Goal: Task Accomplishment & Management: Complete application form

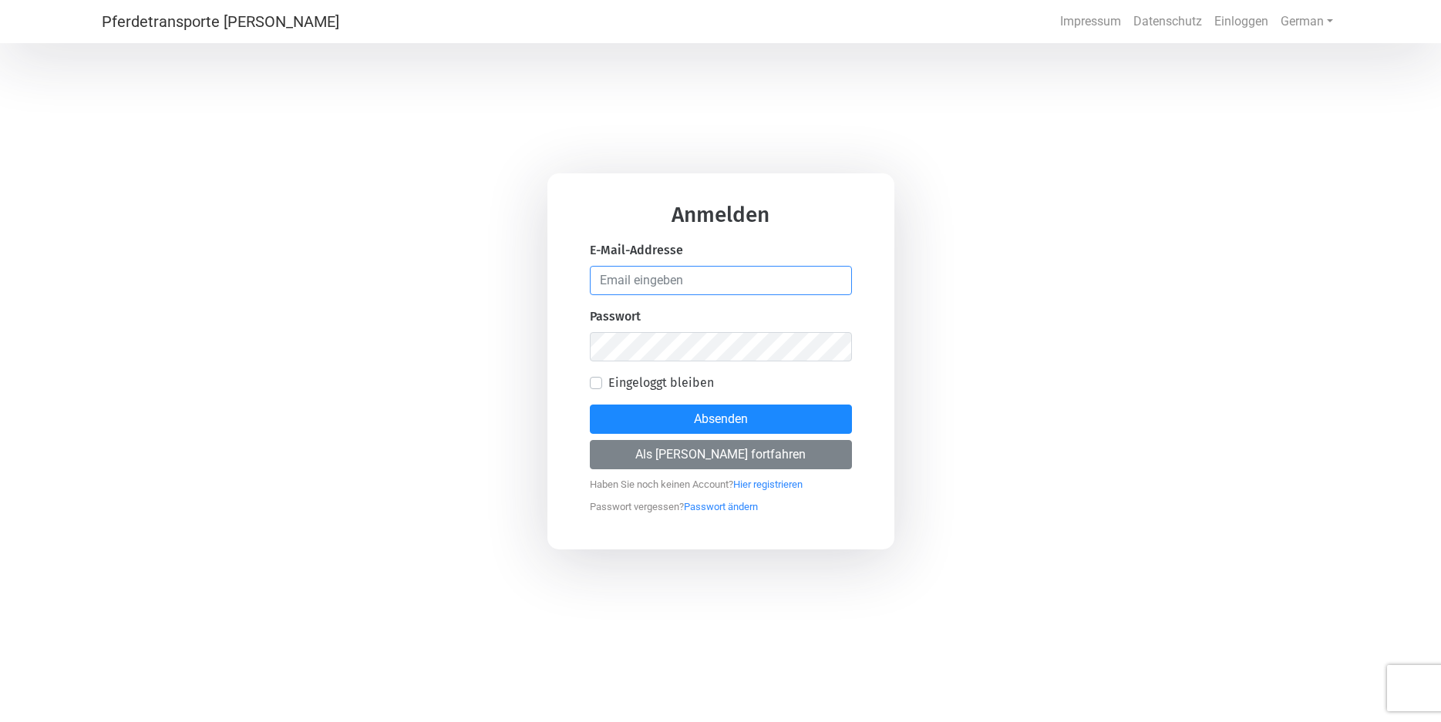
click at [595, 285] on input "email" at bounding box center [721, 280] width 262 height 29
type input "[EMAIL_ADDRESS][DOMAIN_NAME]"
click at [608, 389] on label "Eingeloggt bleiben" at bounding box center [661, 383] width 106 height 19
click at [595, 389] on input "Eingeloggt bleiben" at bounding box center [596, 381] width 12 height 15
checkbox input "true"
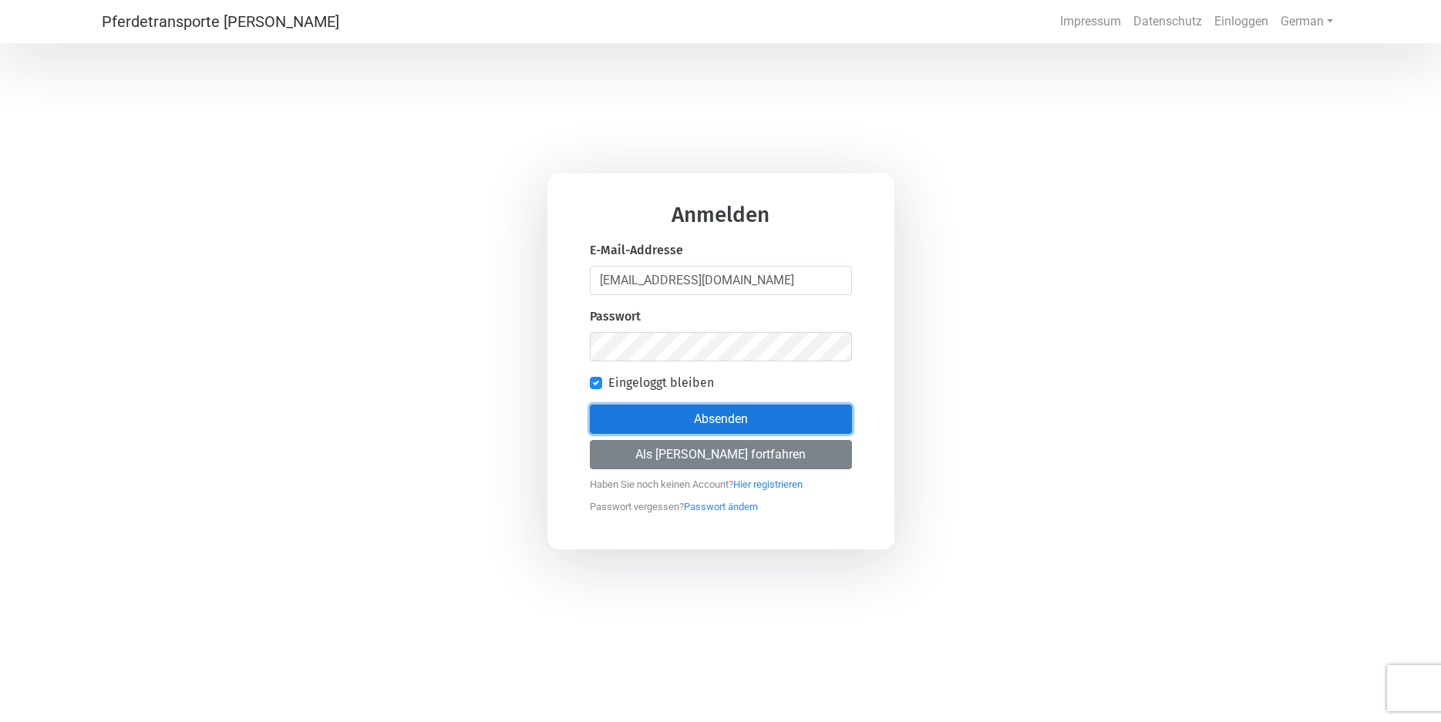
click at [736, 419] on button "Absenden" at bounding box center [721, 419] width 262 height 29
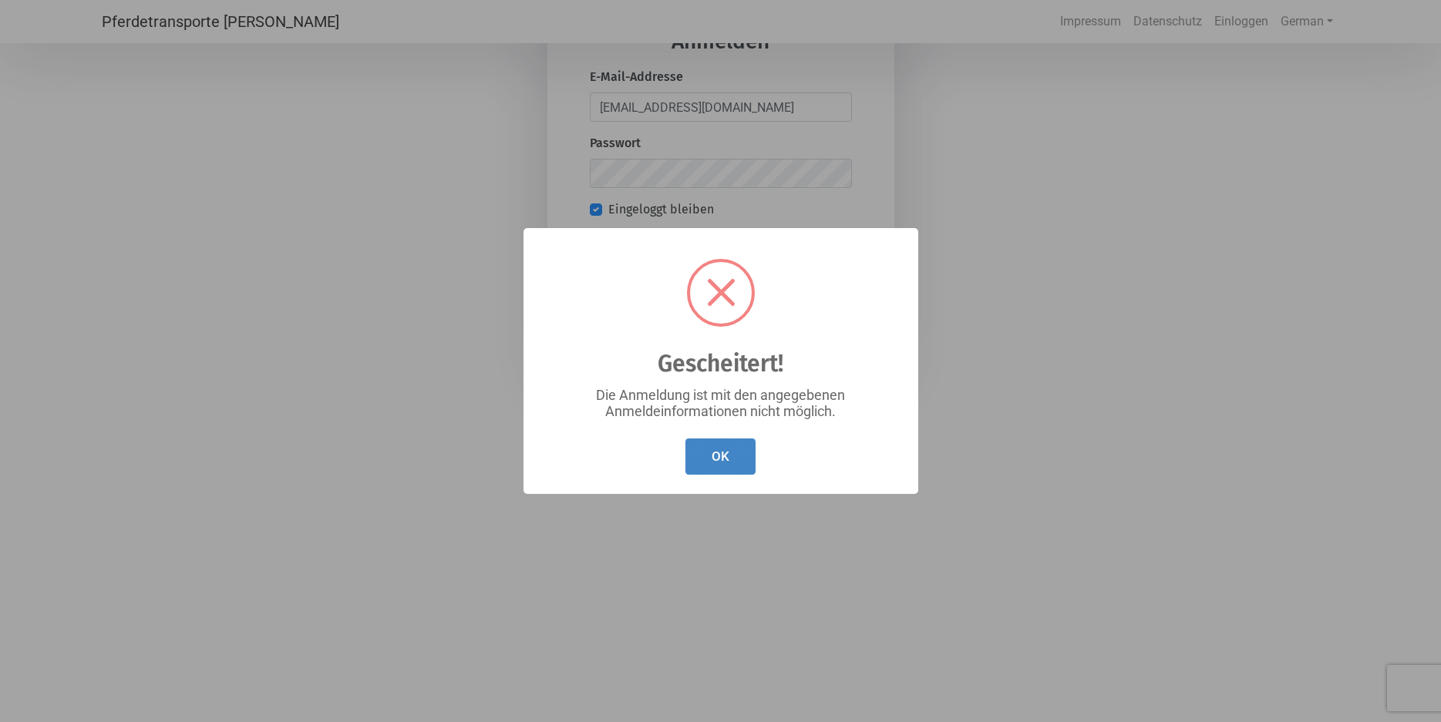
click at [725, 461] on button "OK" at bounding box center [720, 457] width 70 height 36
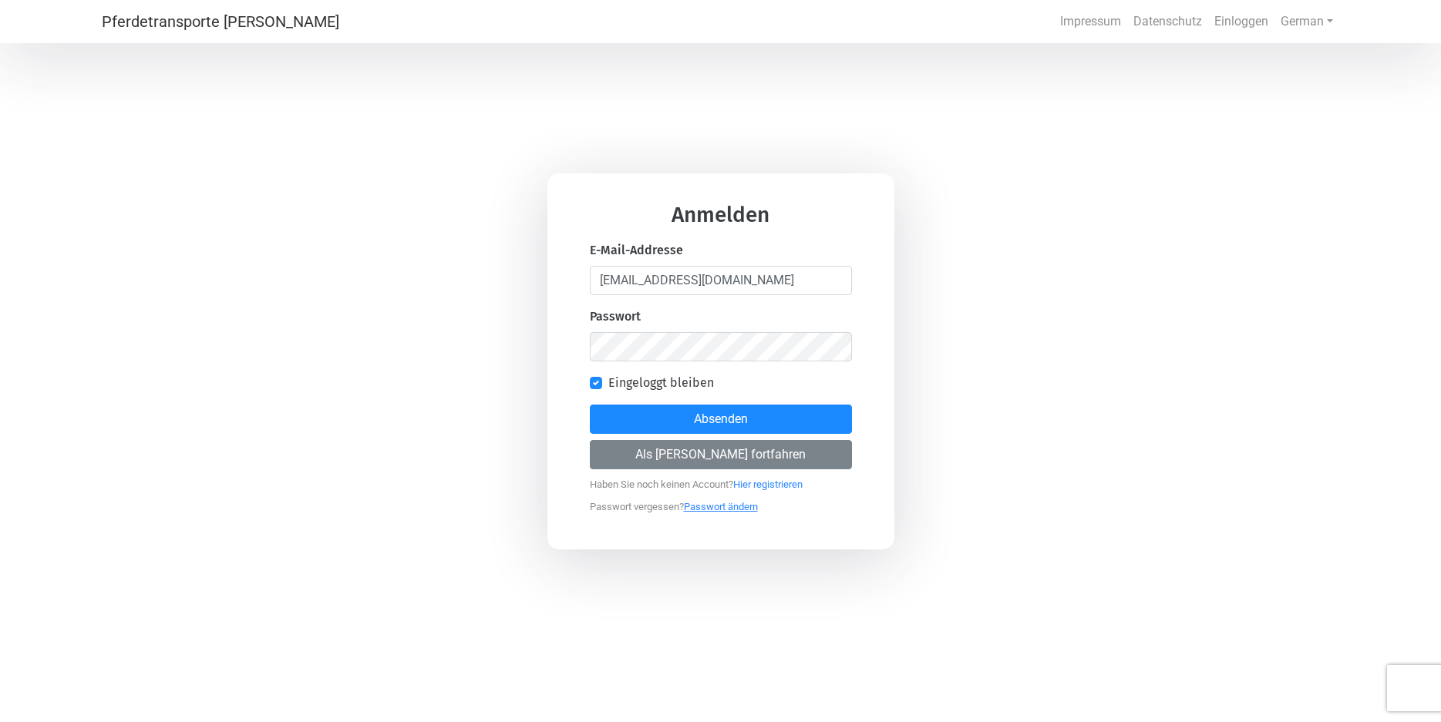
click at [692, 510] on link "Passwort ändern" at bounding box center [721, 502] width 74 height 19
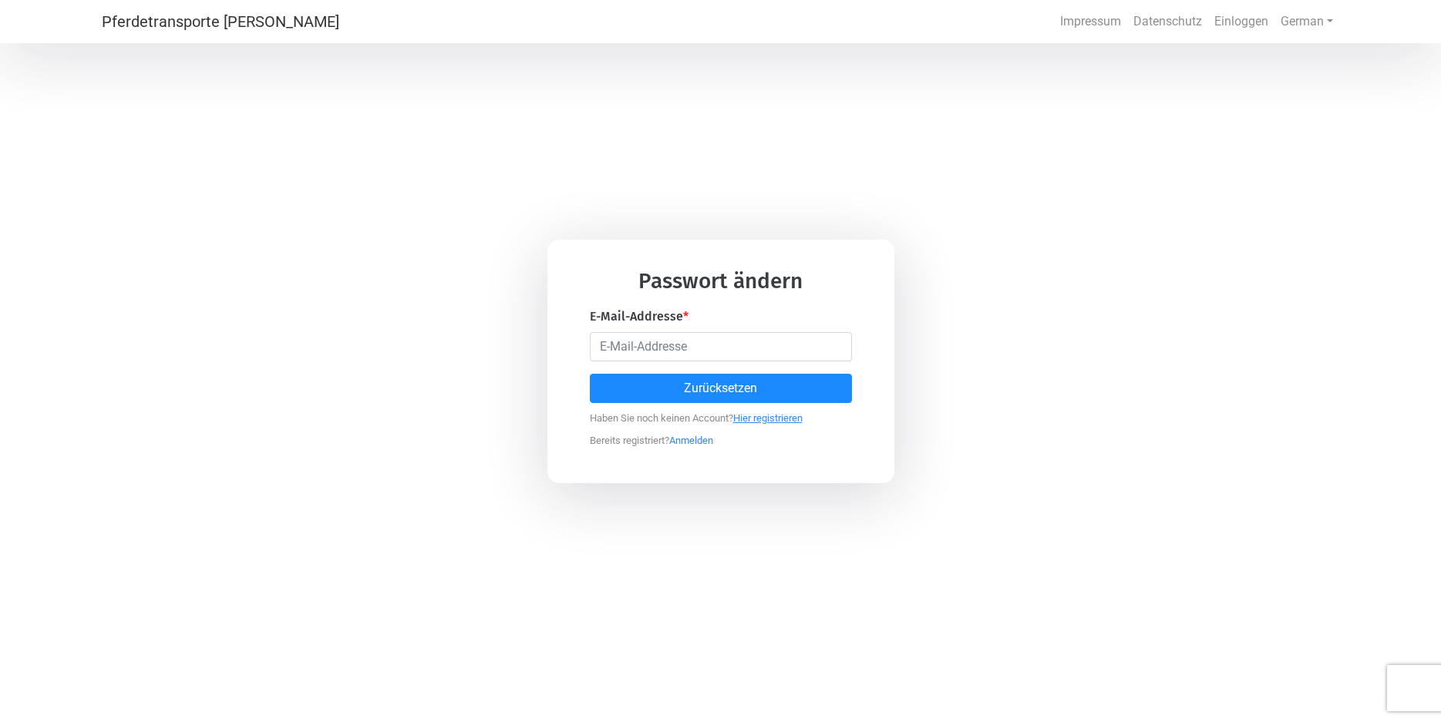
click at [782, 419] on link "Hier registrieren" at bounding box center [767, 414] width 69 height 19
select select "DE"
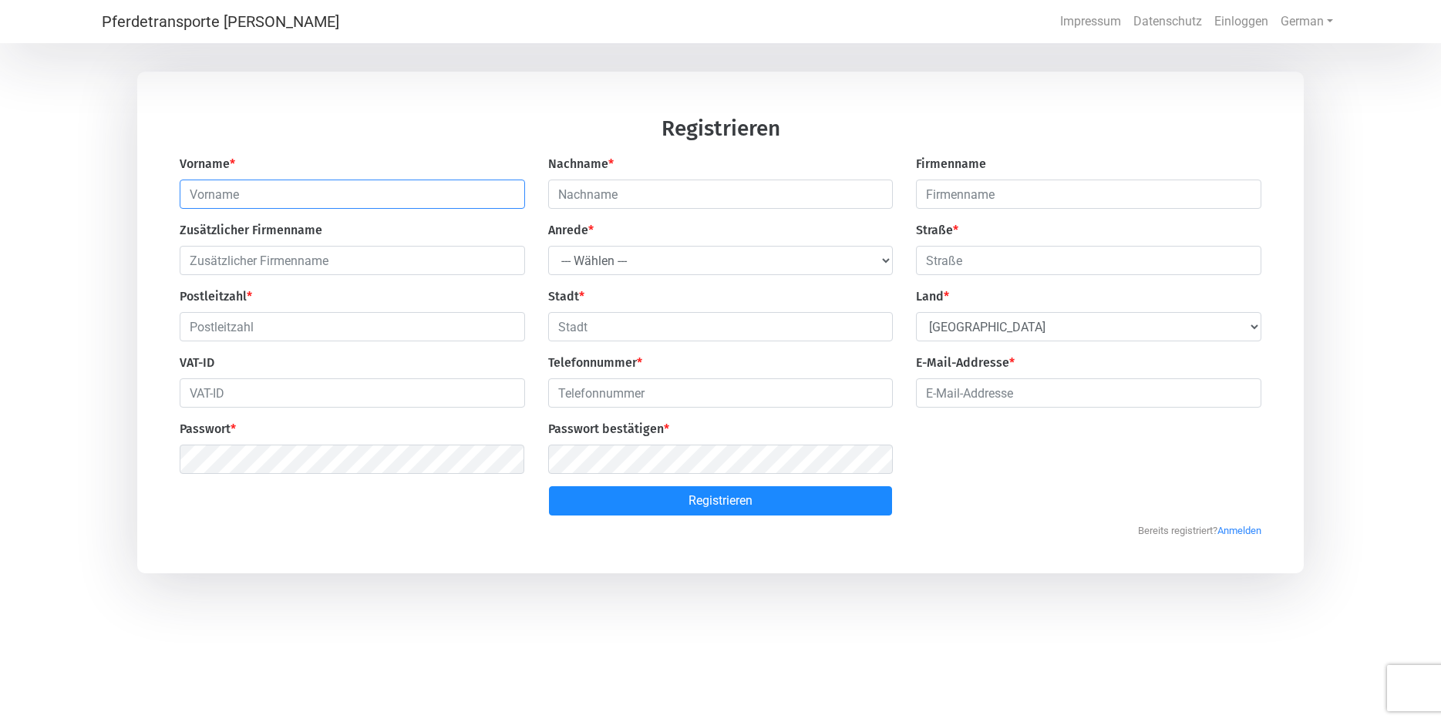
click at [187, 195] on input "text" at bounding box center [352, 194] width 345 height 29
type input "[PERSON_NAME]"
click at [558, 191] on input "text" at bounding box center [720, 194] width 345 height 29
type input "Venthien"
click at [927, 197] on input "text" at bounding box center [1088, 194] width 345 height 29
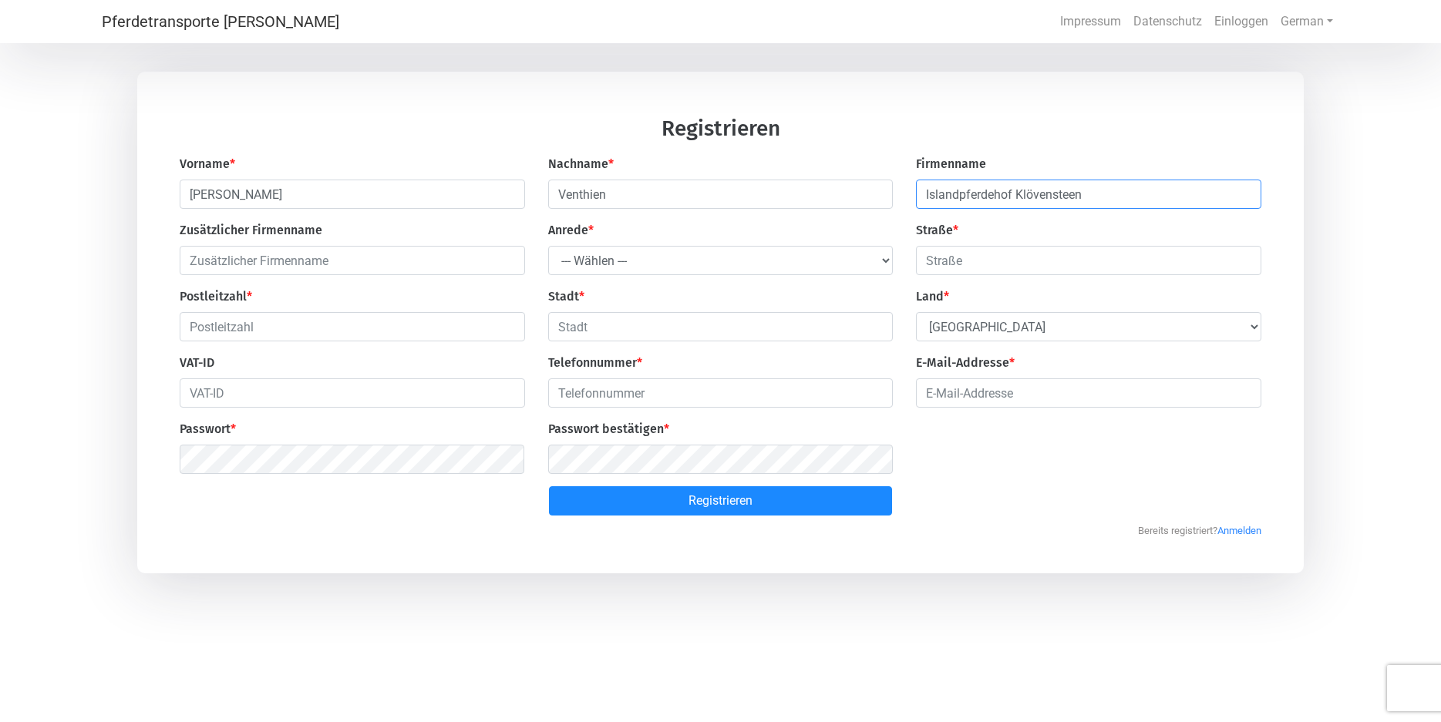
type input "Islandpferdehof Klövensteen"
click at [548, 246] on select "--- Wählen --- [PERSON_NAME] Frau" at bounding box center [720, 260] width 345 height 29
select select "Ms."
click option "Frau" at bounding box center [0, 0] width 0 height 0
click at [929, 262] on input "text" at bounding box center [1088, 260] width 345 height 29
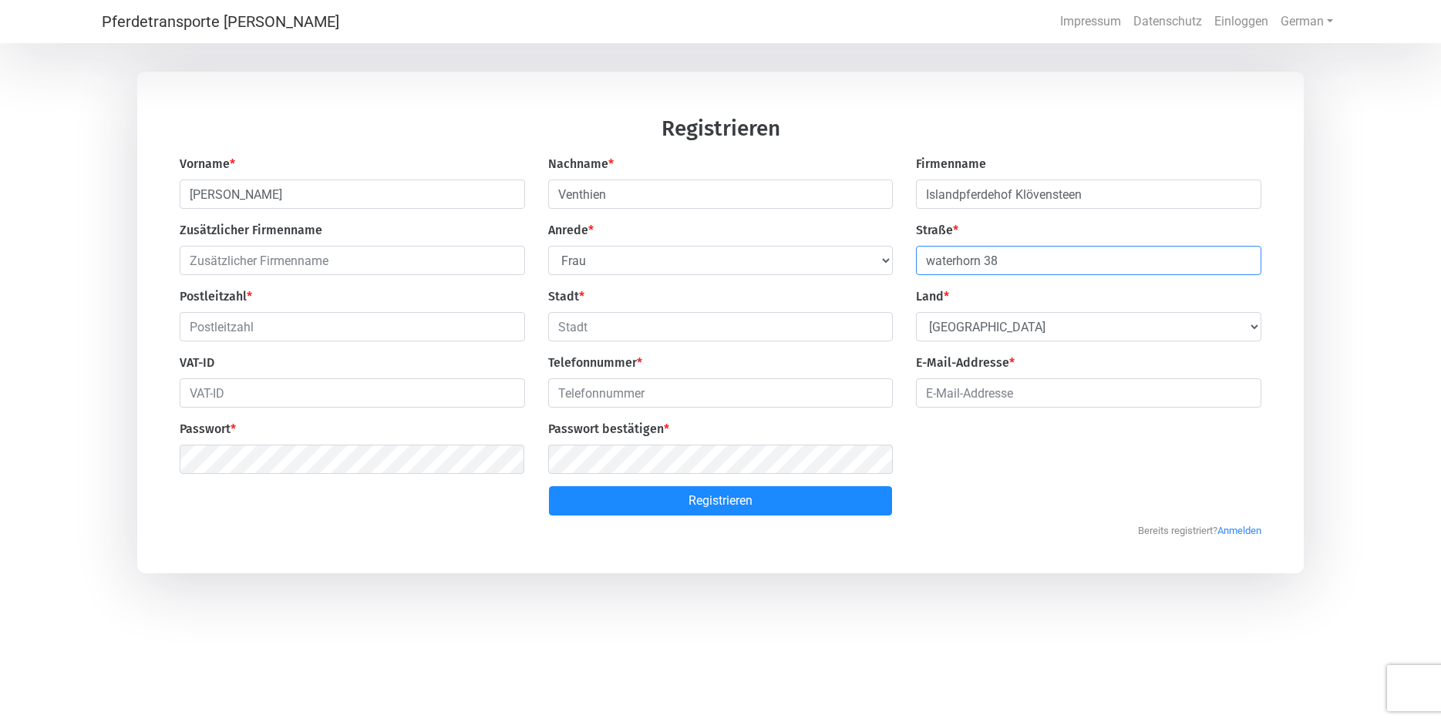
type input "waterhorn 38"
click at [187, 325] on input "text" at bounding box center [352, 326] width 345 height 29
type input "22869"
click at [559, 332] on input "text" at bounding box center [720, 326] width 345 height 29
type input "Schenefeld"
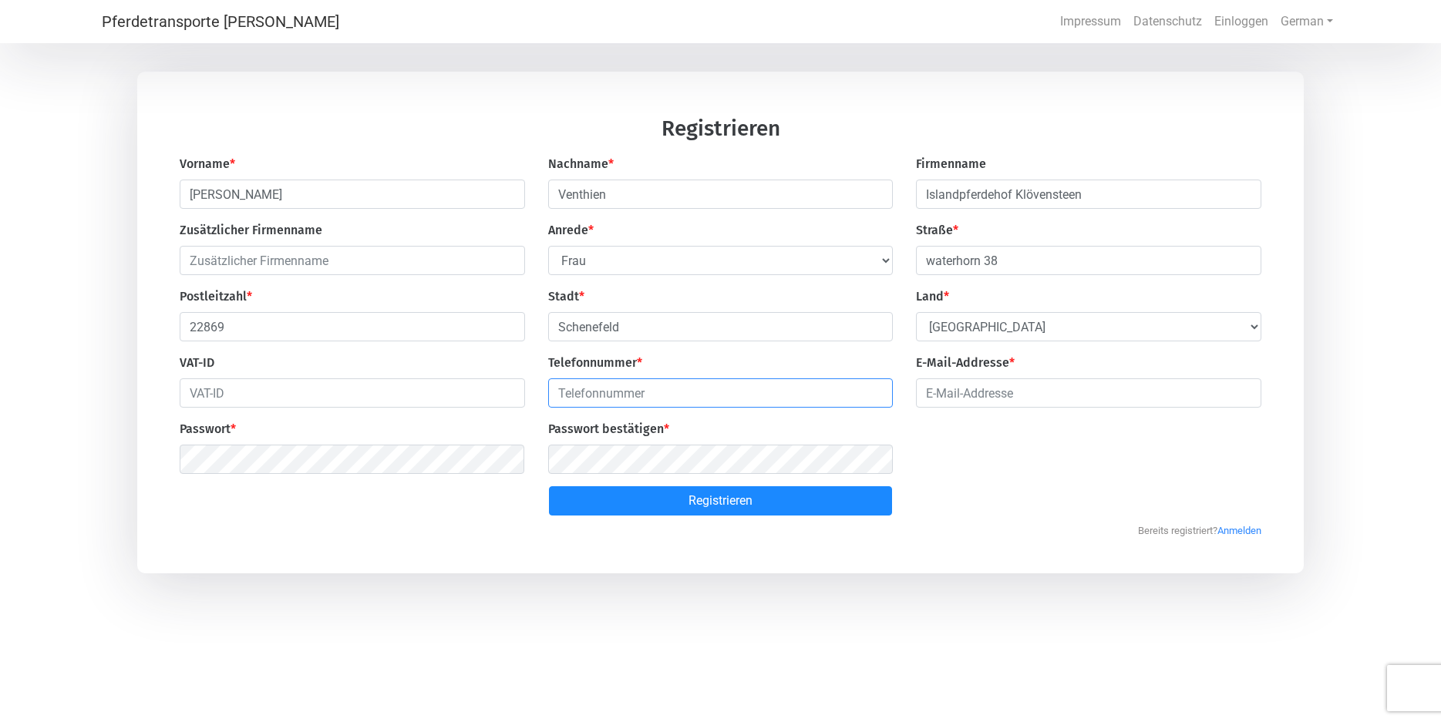
click at [554, 393] on input "number" at bounding box center [720, 393] width 345 height 29
type input "0173"
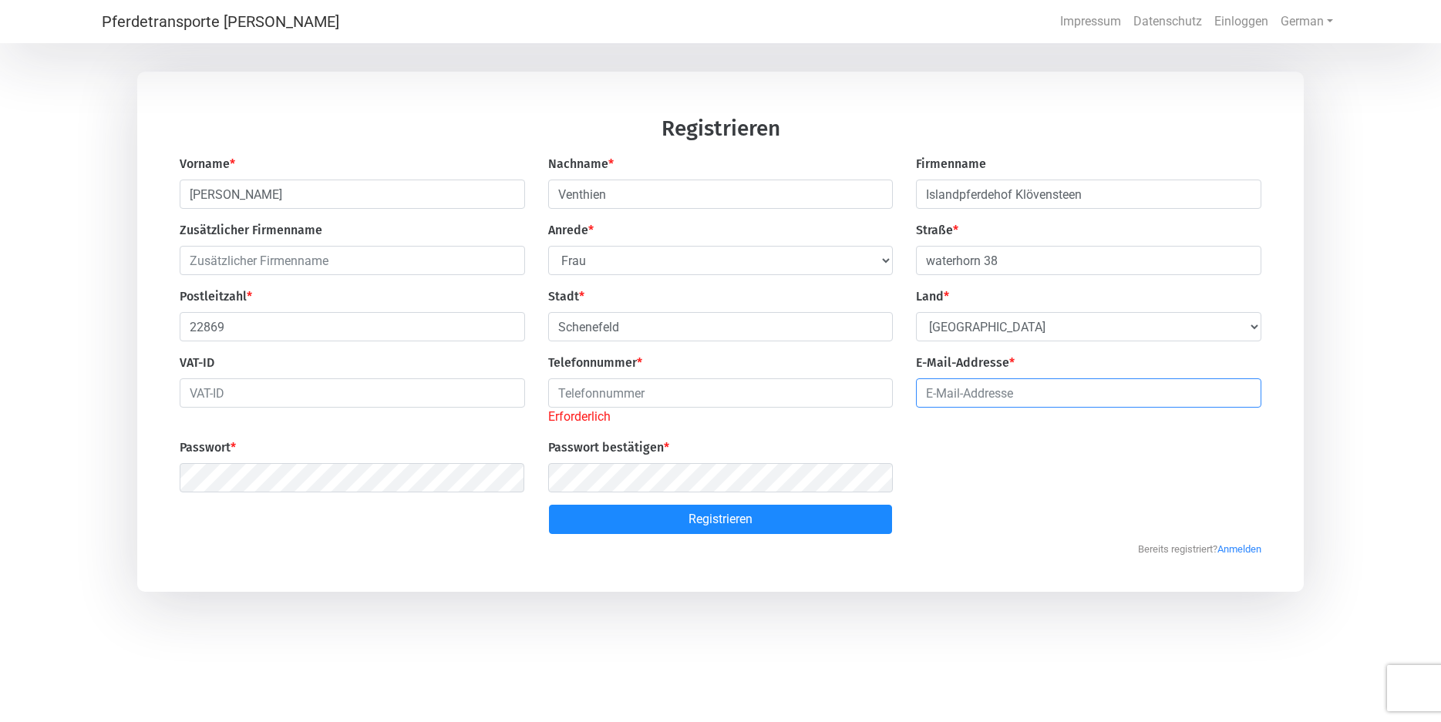
click at [920, 399] on input "email" at bounding box center [1088, 393] width 345 height 29
type input "[EMAIL_ADDRESS][DOMAIN_NAME]"
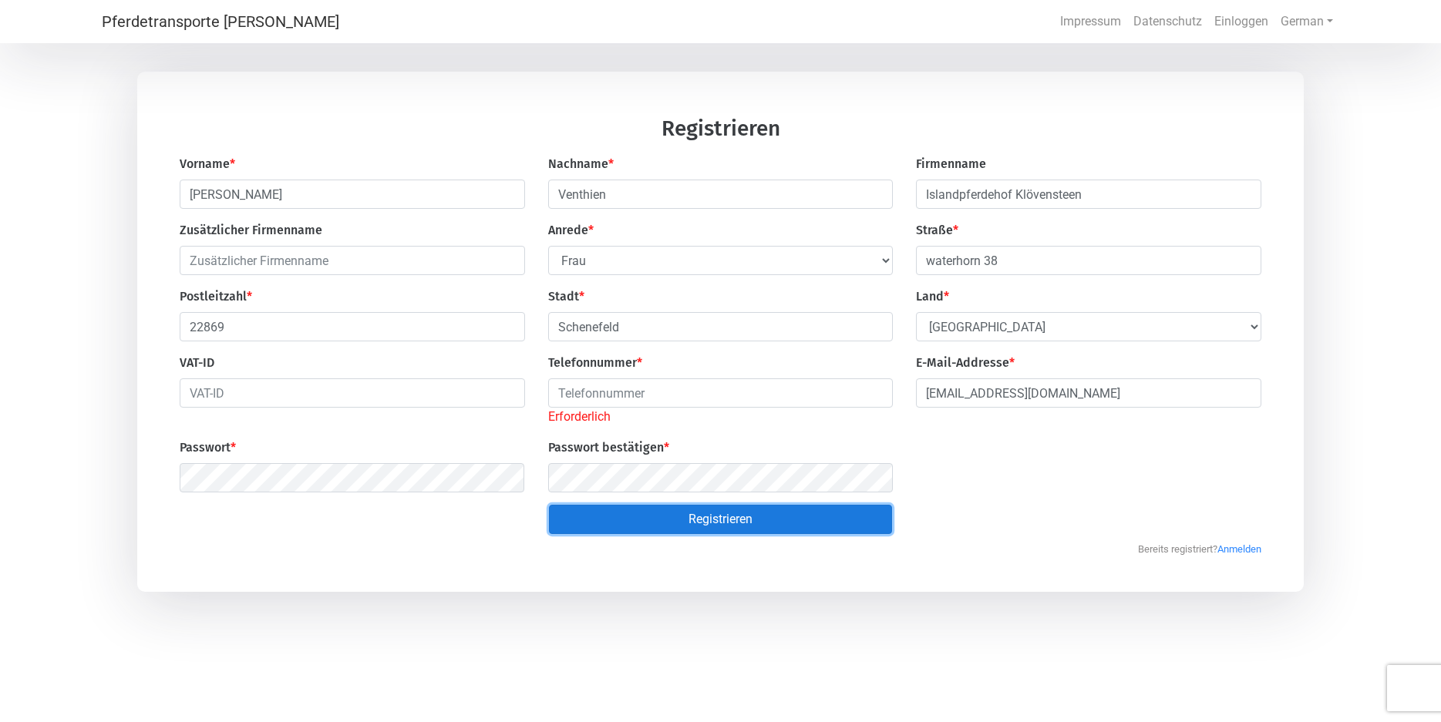
click at [720, 527] on button "Registrieren" at bounding box center [720, 519] width 343 height 29
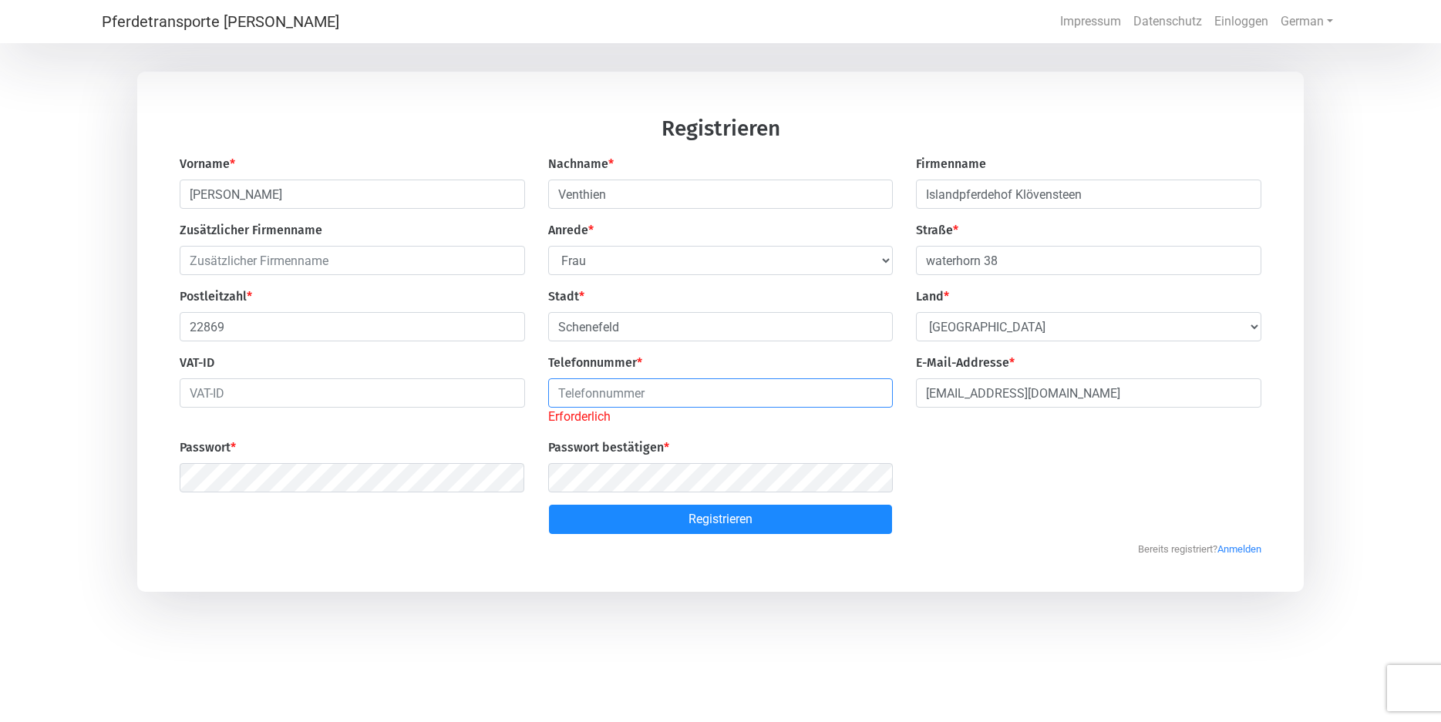
click at [873, 394] on input "number" at bounding box center [720, 393] width 345 height 29
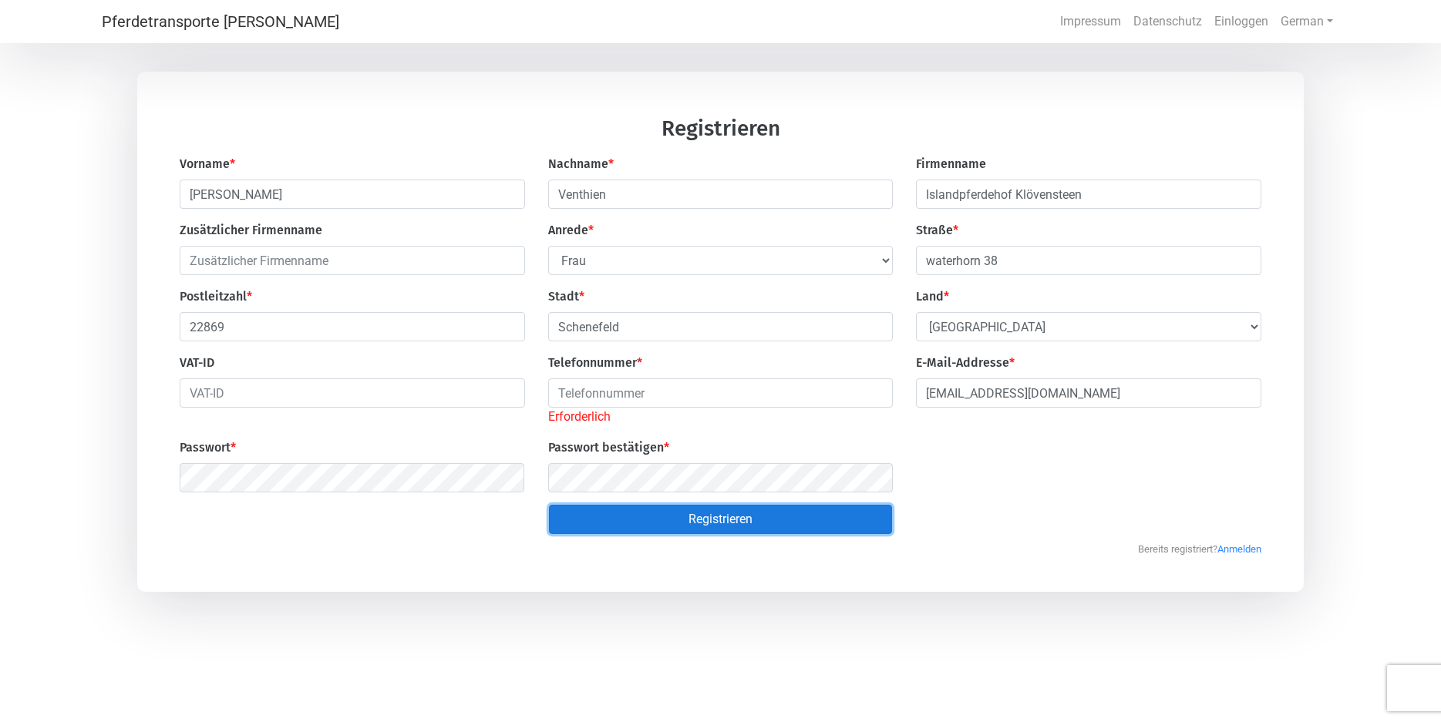
click at [710, 523] on button "Registrieren" at bounding box center [720, 519] width 343 height 29
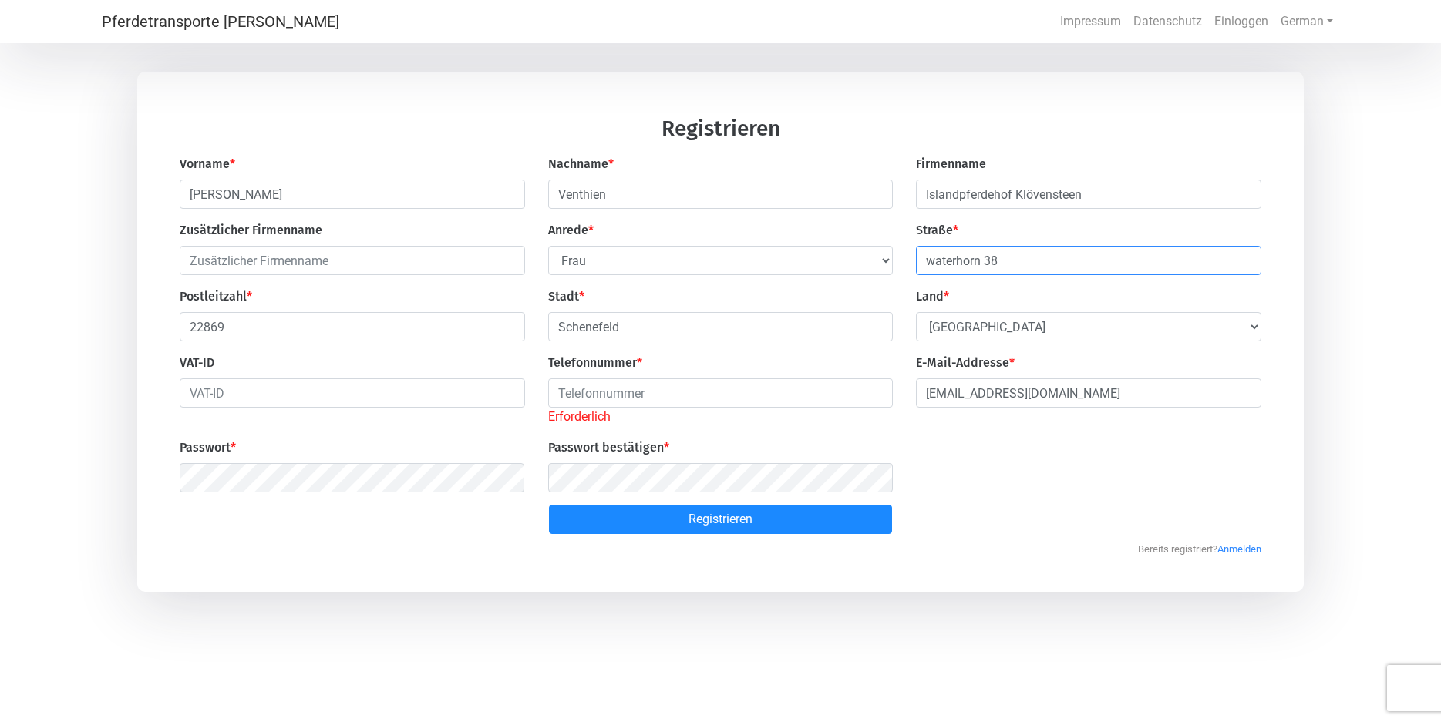
click at [927, 260] on input "waterhorn 38" at bounding box center [1088, 260] width 345 height 29
type input "Waterhorn 38"
click at [557, 400] on input "number" at bounding box center [720, 393] width 345 height 29
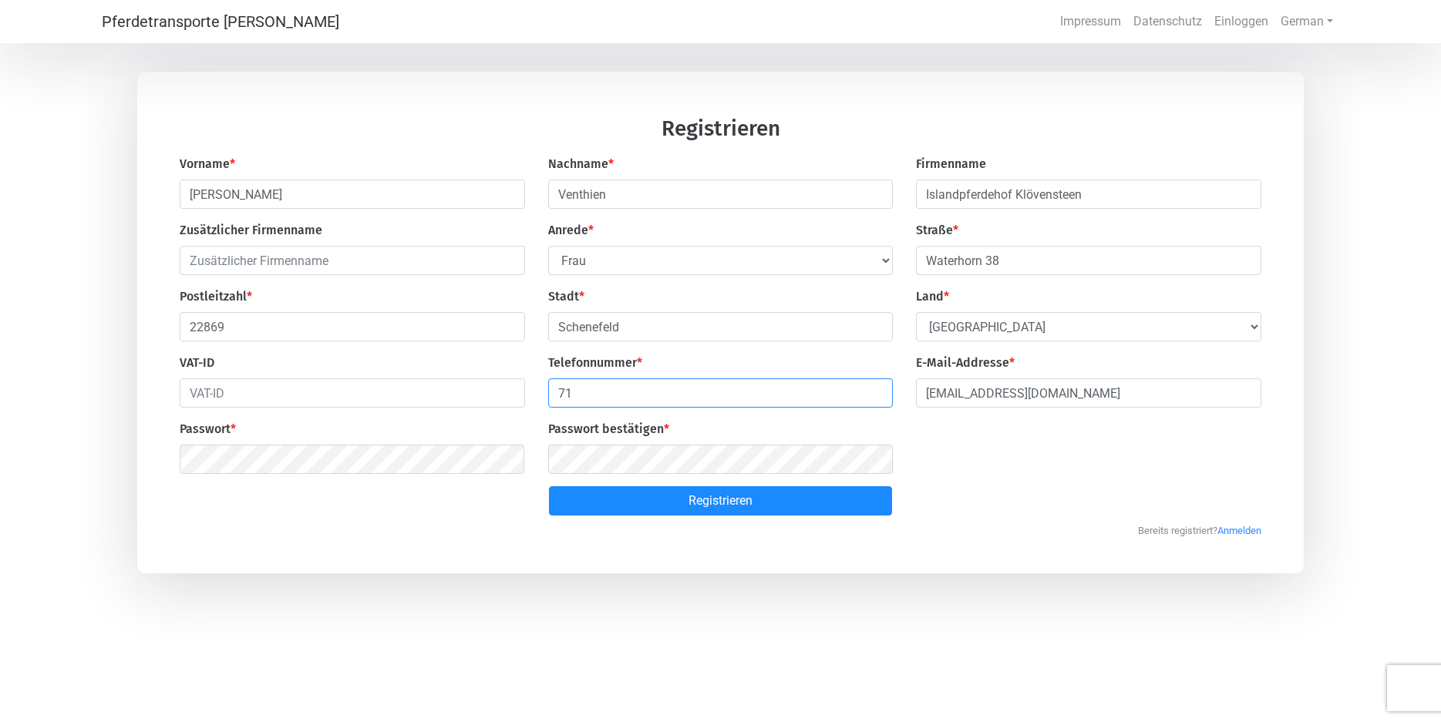
type input "1"
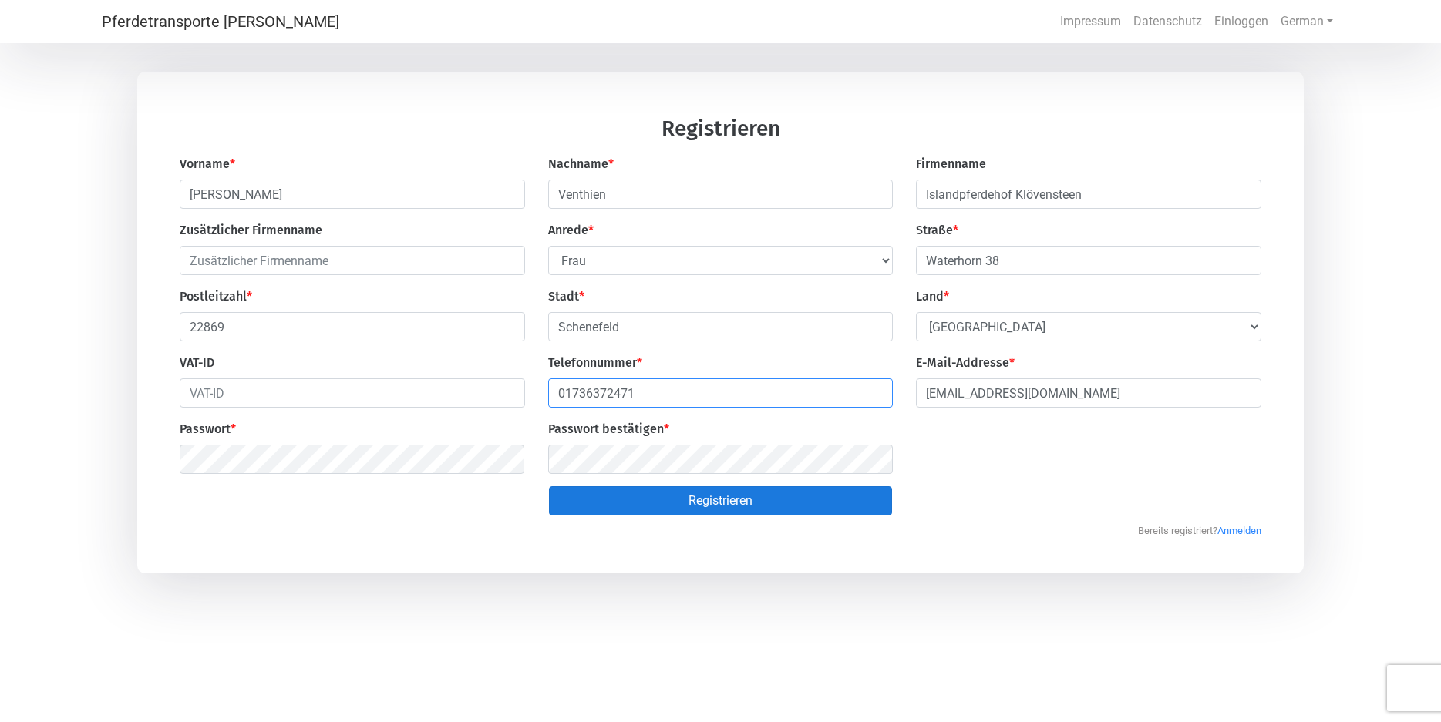
type input "01736372471"
click at [729, 508] on button "Registrieren" at bounding box center [720, 500] width 343 height 29
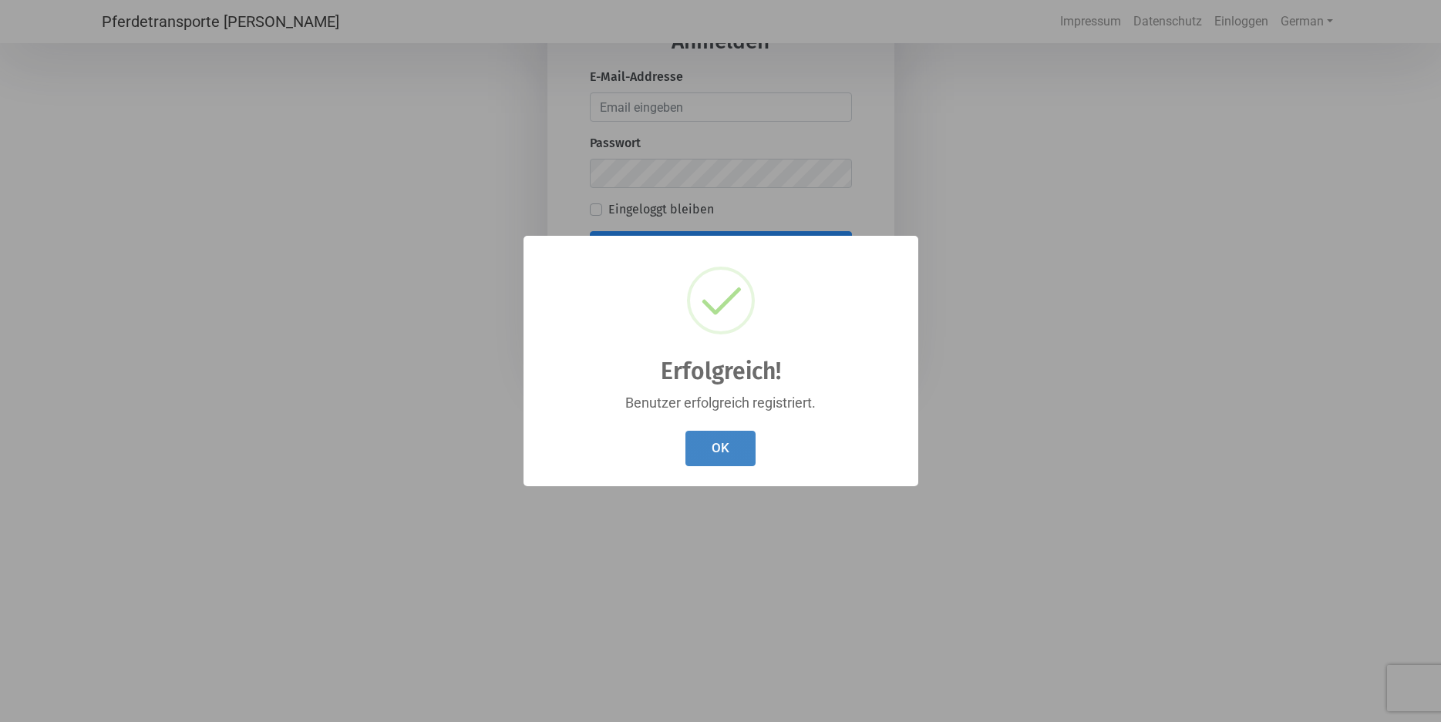
click at [729, 453] on button "OK" at bounding box center [720, 449] width 70 height 36
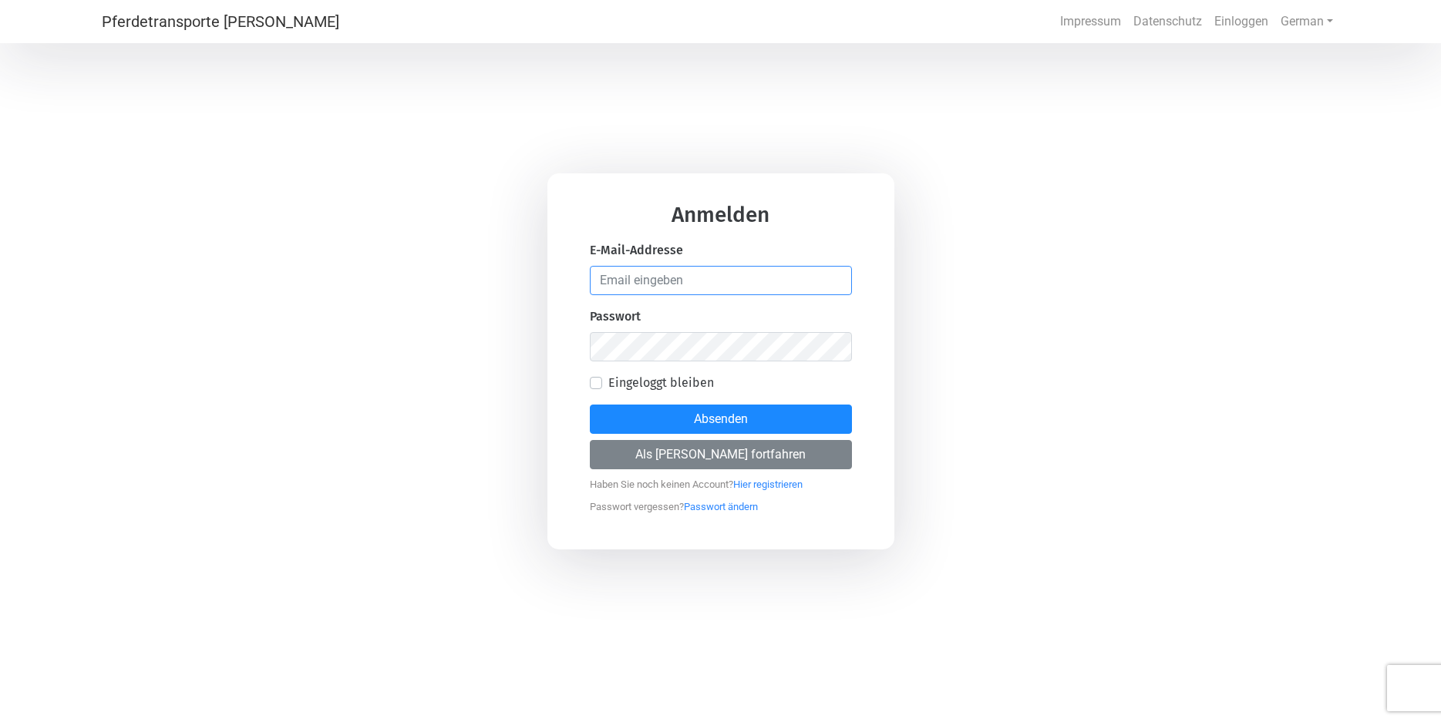
click at [596, 287] on input "email" at bounding box center [721, 280] width 262 height 29
type input "[EMAIL_ADDRESS][DOMAIN_NAME]"
click at [608, 386] on label "Eingeloggt bleiben" at bounding box center [661, 383] width 106 height 19
click at [599, 386] on input "Eingeloggt bleiben" at bounding box center [596, 381] width 12 height 15
checkbox input "true"
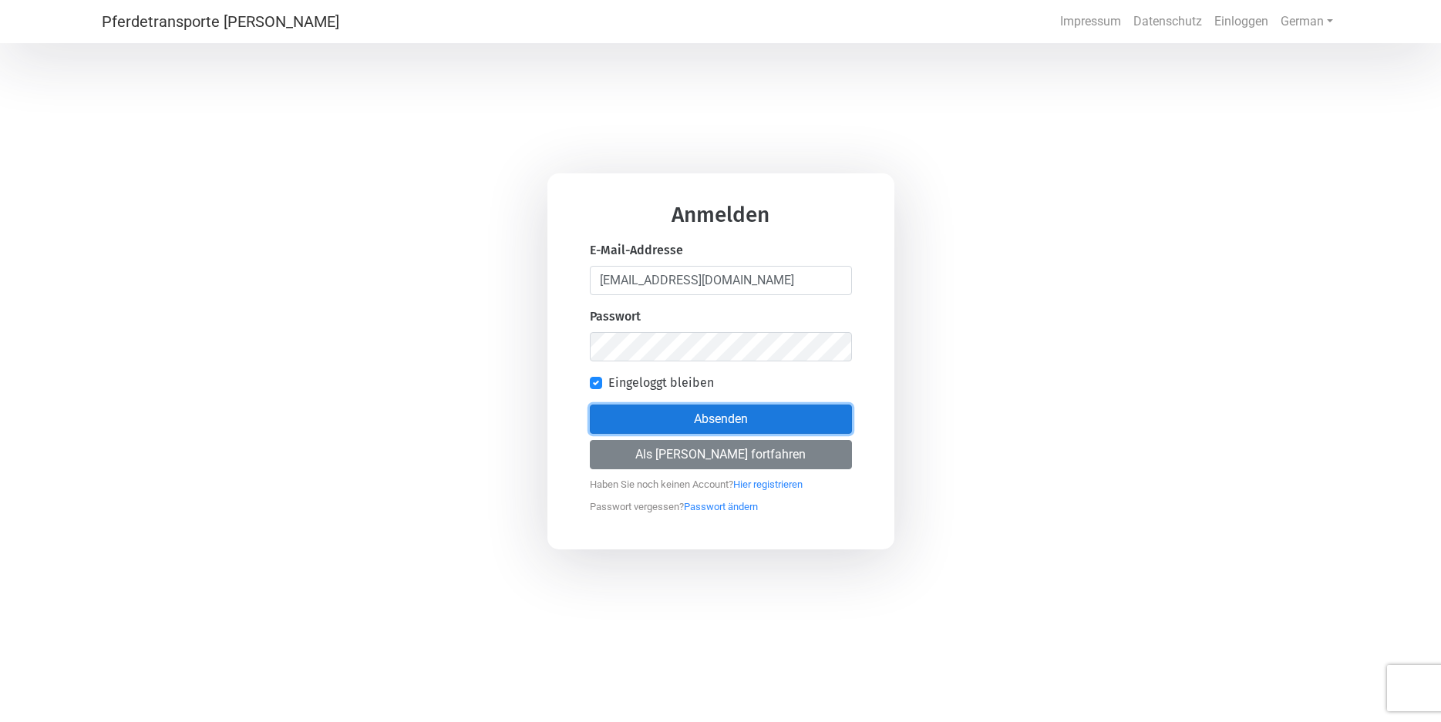
click at [717, 419] on button "Absenden" at bounding box center [721, 419] width 262 height 29
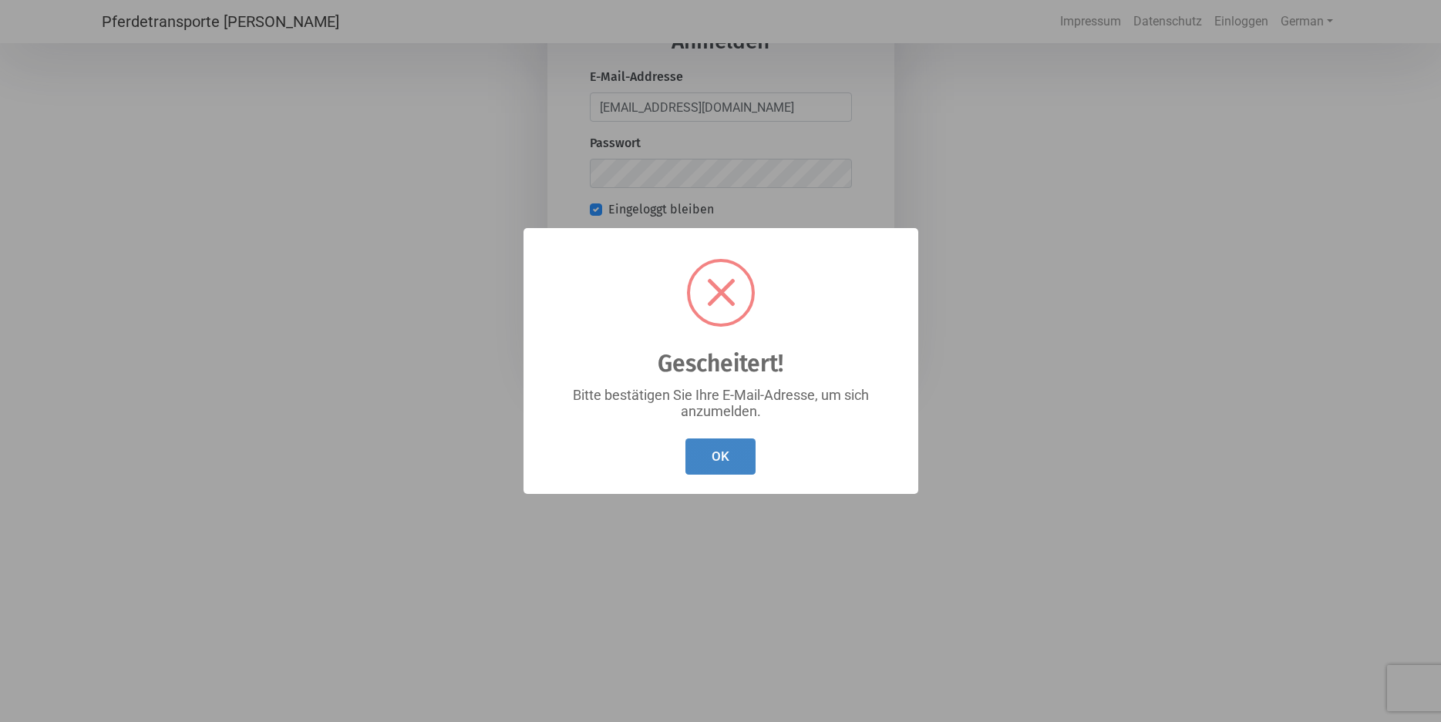
click at [715, 463] on button "OK" at bounding box center [720, 457] width 70 height 36
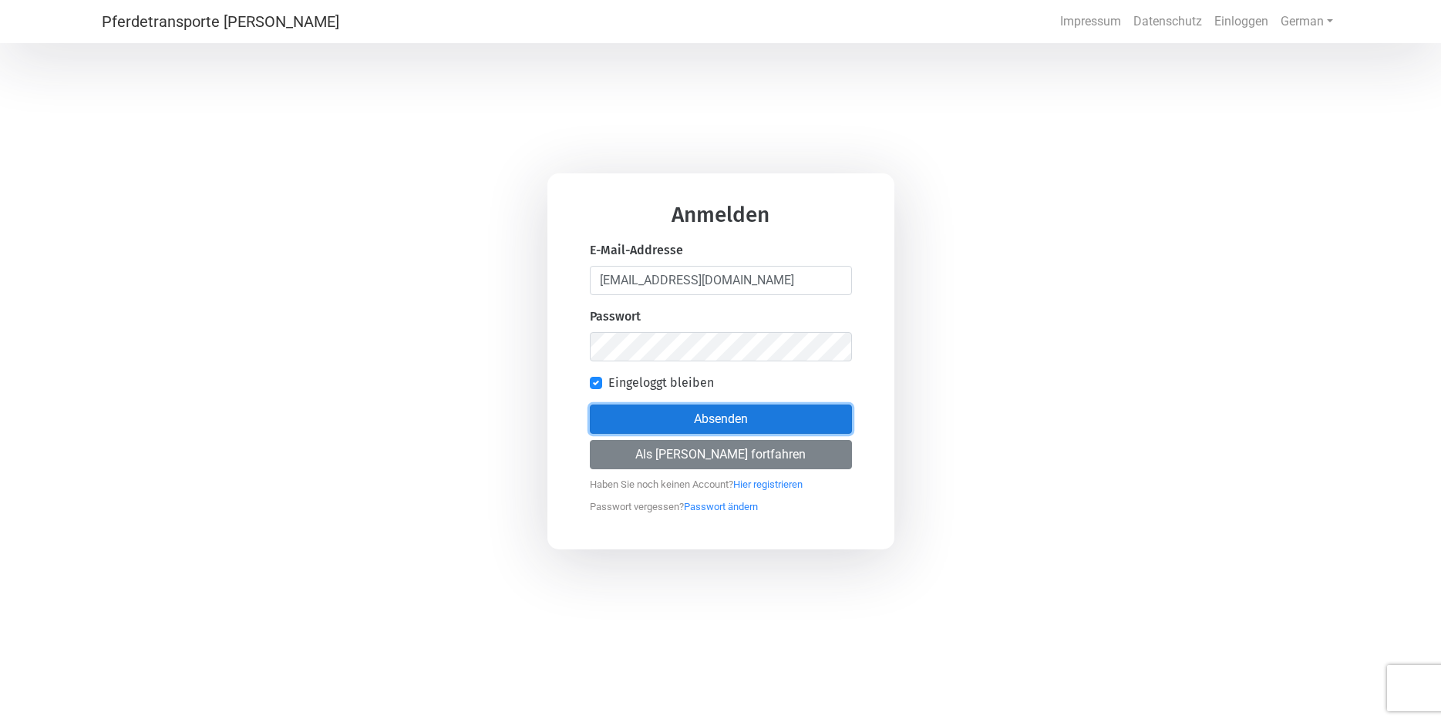
click at [719, 415] on button "Absenden" at bounding box center [721, 419] width 262 height 29
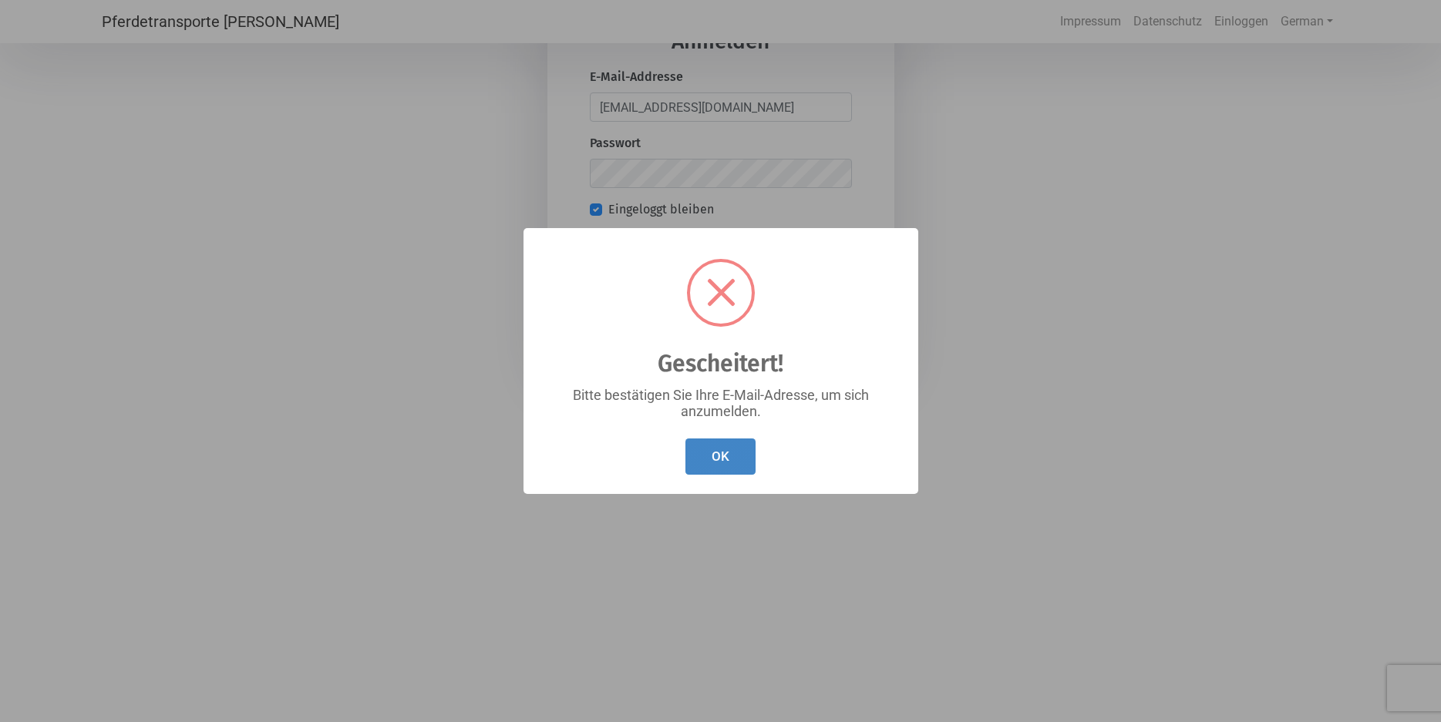
click at [719, 464] on button "OK" at bounding box center [720, 457] width 70 height 36
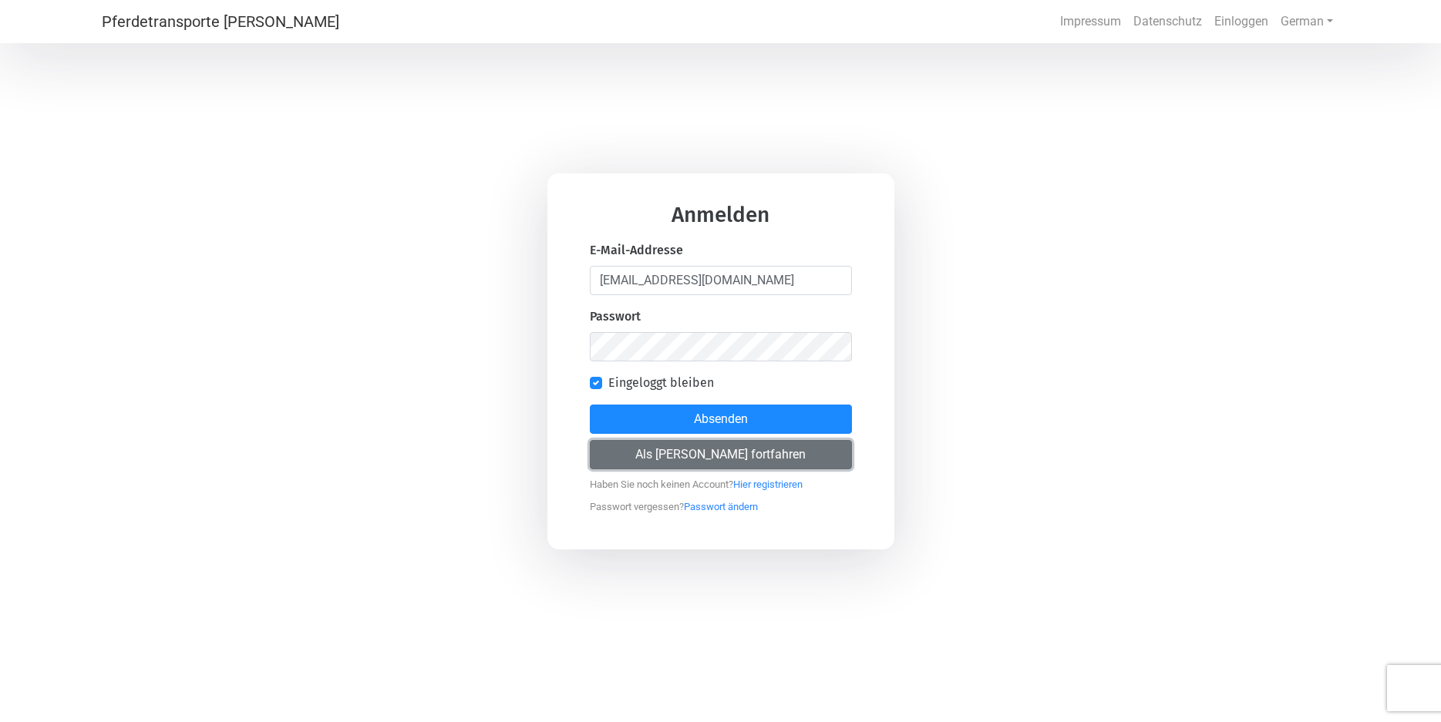
click at [718, 457] on button "Als [PERSON_NAME] fortfahren" at bounding box center [721, 454] width 262 height 29
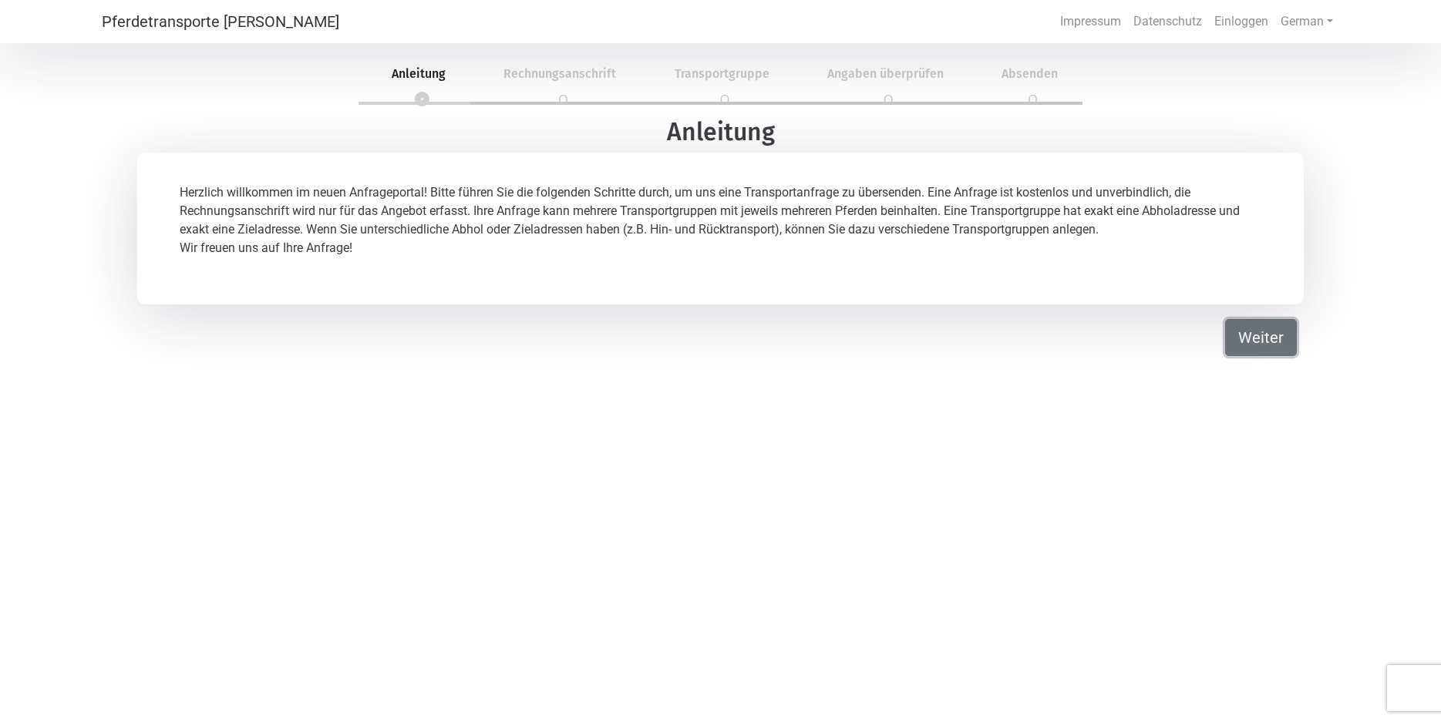
click at [1268, 347] on button "Weiter" at bounding box center [1261, 337] width 72 height 37
select select "DE"
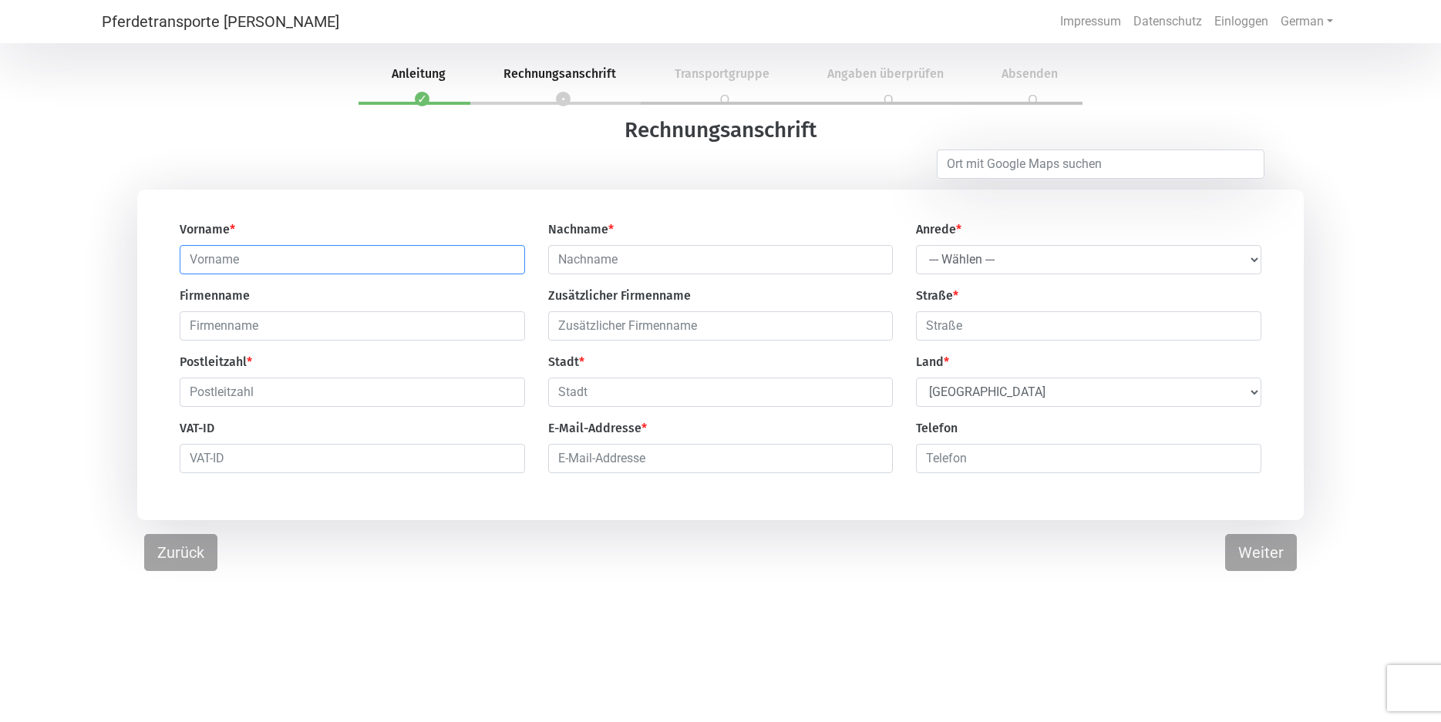
click at [189, 261] on input "text" at bounding box center [352, 259] width 345 height 29
type input "[PERSON_NAME]"
click at [559, 259] on input "text" at bounding box center [720, 259] width 345 height 29
type input "Venthien"
click at [916, 245] on select "--- Wählen --- [PERSON_NAME] Frau" at bounding box center [1088, 259] width 345 height 29
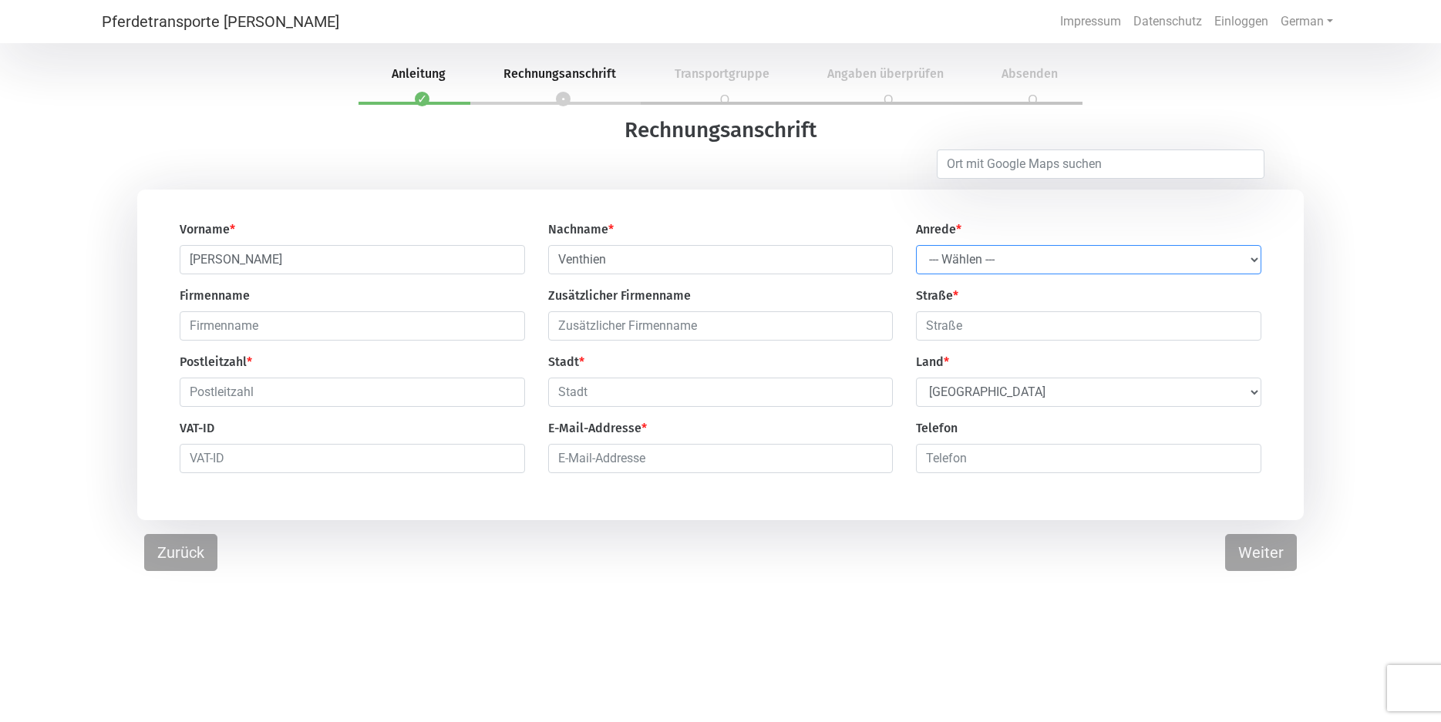
select select "Ms."
click option "Frau" at bounding box center [0, 0] width 0 height 0
click at [924, 322] on input "text" at bounding box center [1088, 325] width 345 height 29
type input "Waterhorn 38"
click at [192, 392] on input "text" at bounding box center [352, 392] width 345 height 29
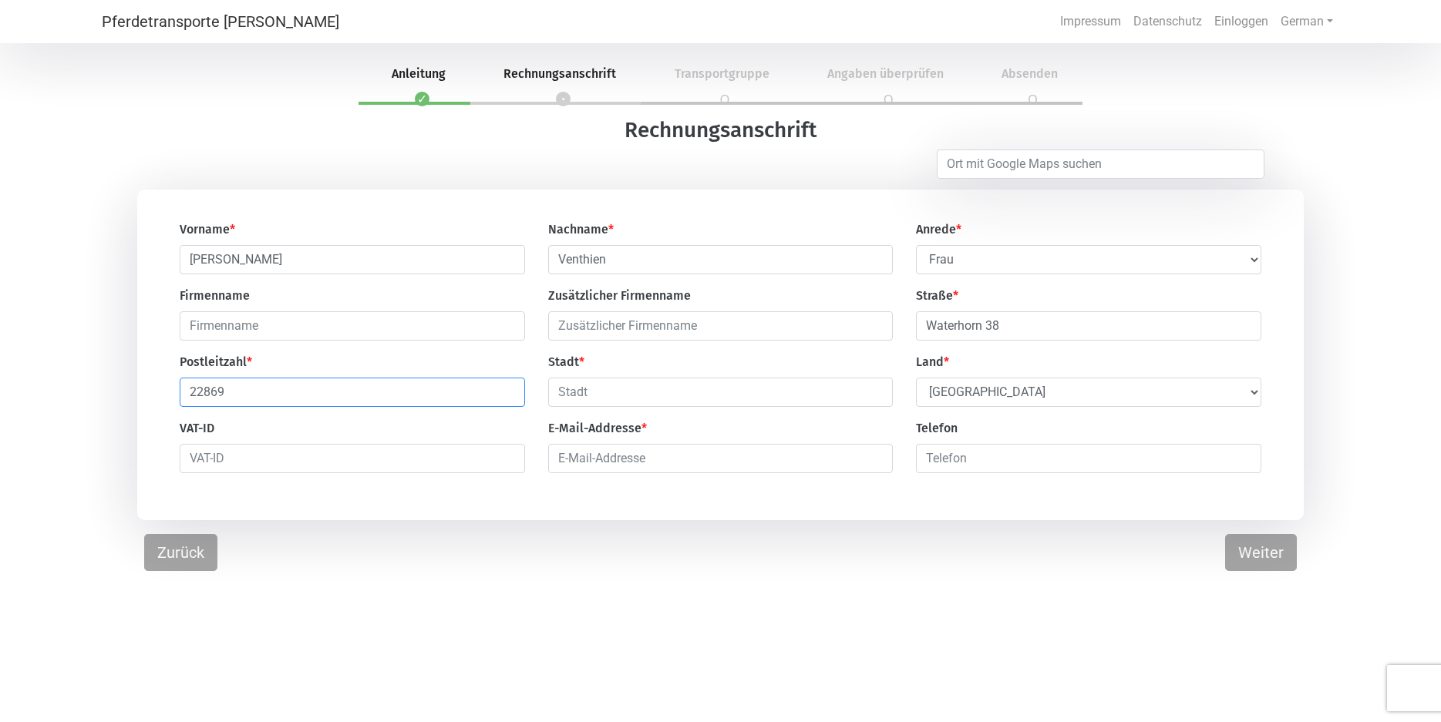
type input "22869"
click at [557, 392] on input "text" at bounding box center [720, 392] width 345 height 29
type input "Schenefeld"
click at [557, 460] on input "email" at bounding box center [720, 458] width 345 height 29
type input "[EMAIL_ADDRESS][DOMAIN_NAME]"
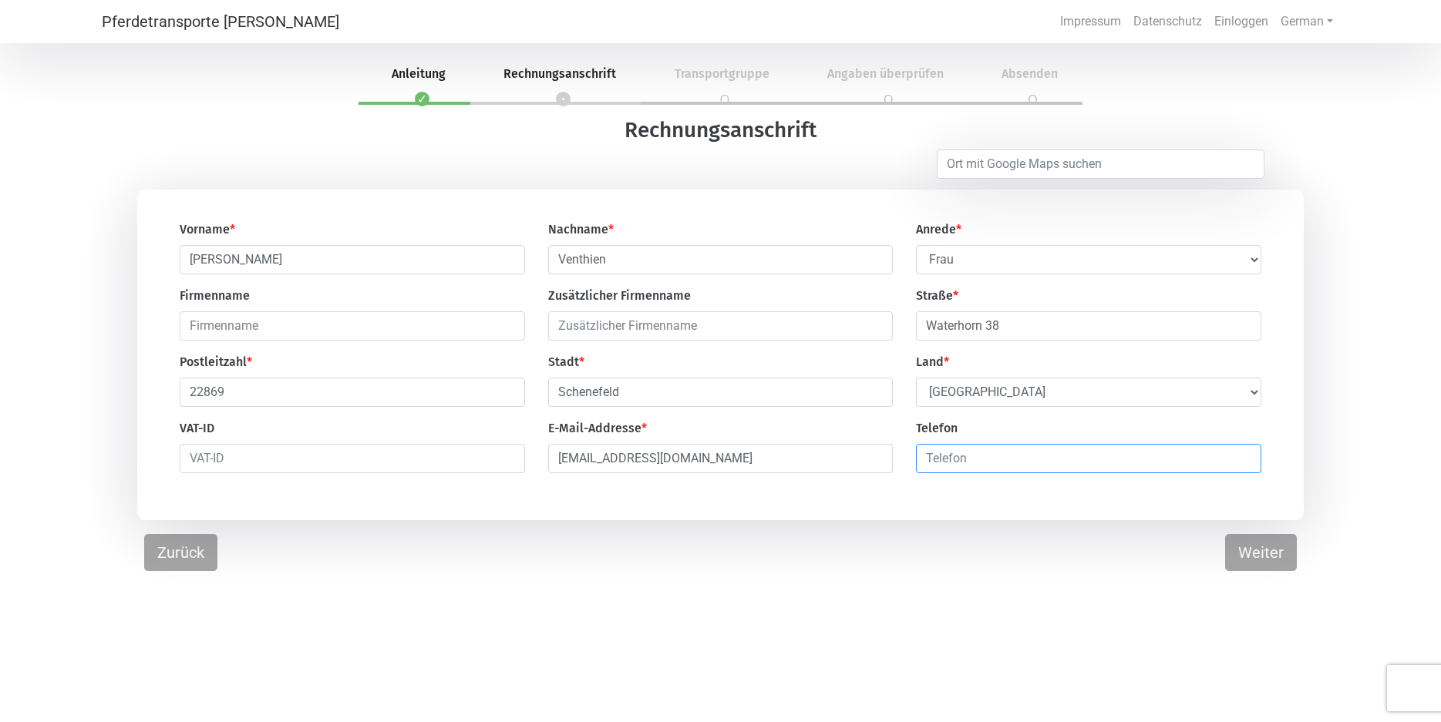
click at [927, 453] on input "number" at bounding box center [1088, 458] width 345 height 29
type input "01736372471"
click at [1266, 559] on button "Weiter" at bounding box center [1261, 552] width 72 height 37
select select "DE"
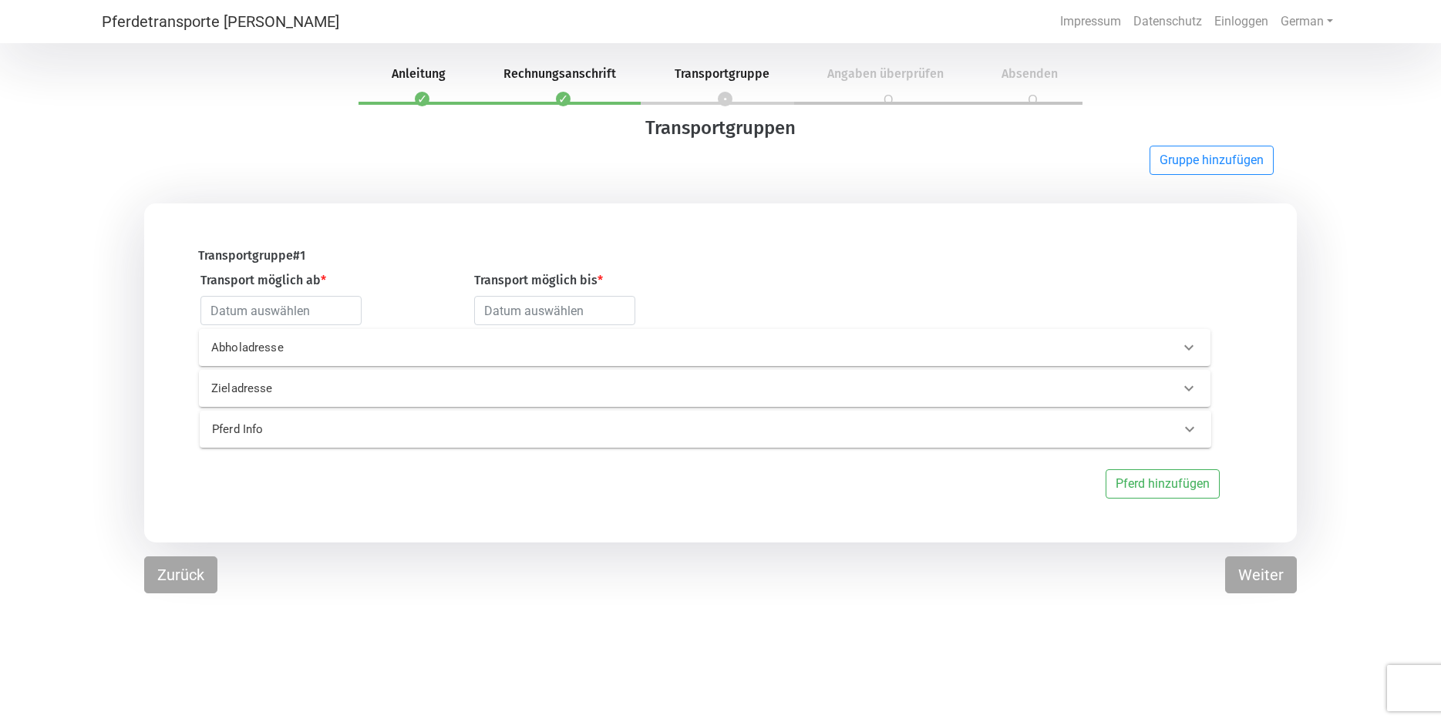
click at [302, 348] on p "Abholadresse" at bounding box center [439, 348] width 456 height 18
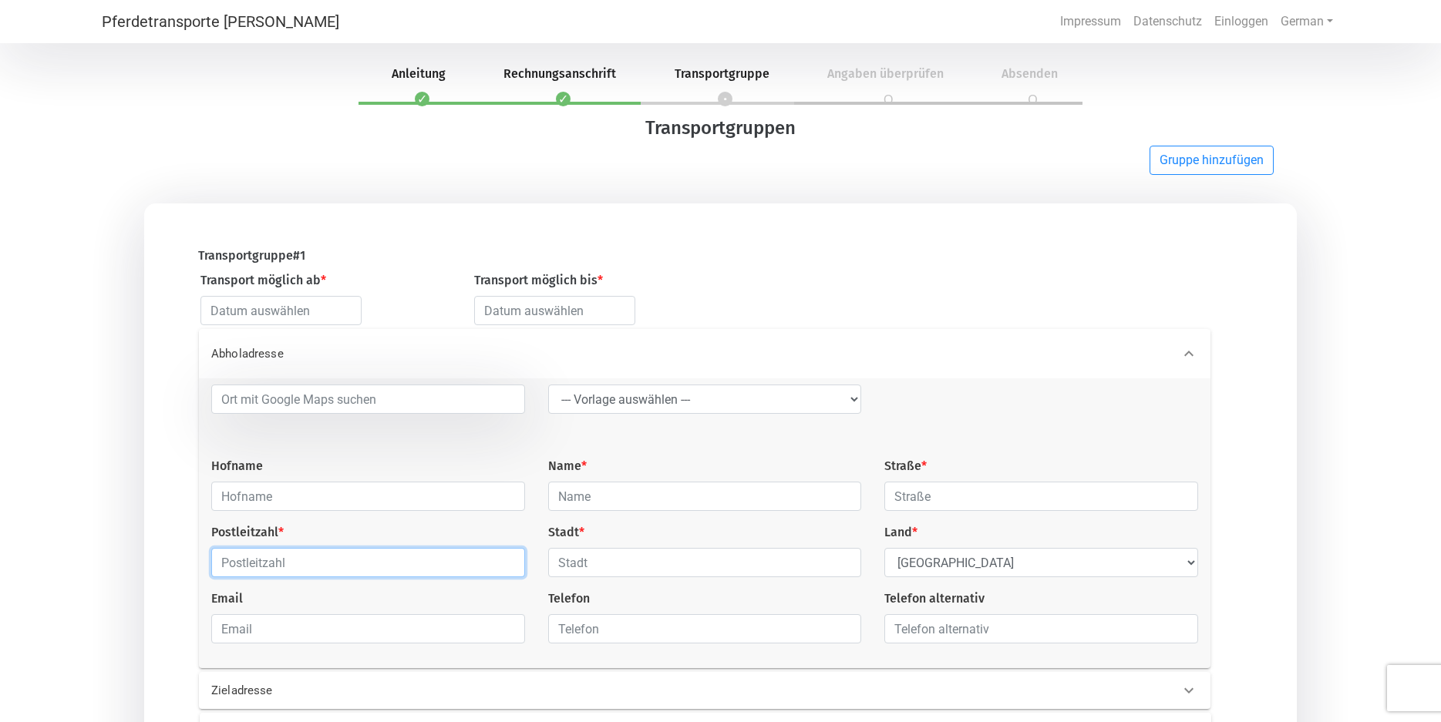
click at [214, 570] on input "text" at bounding box center [368, 562] width 314 height 29
type input "56457"
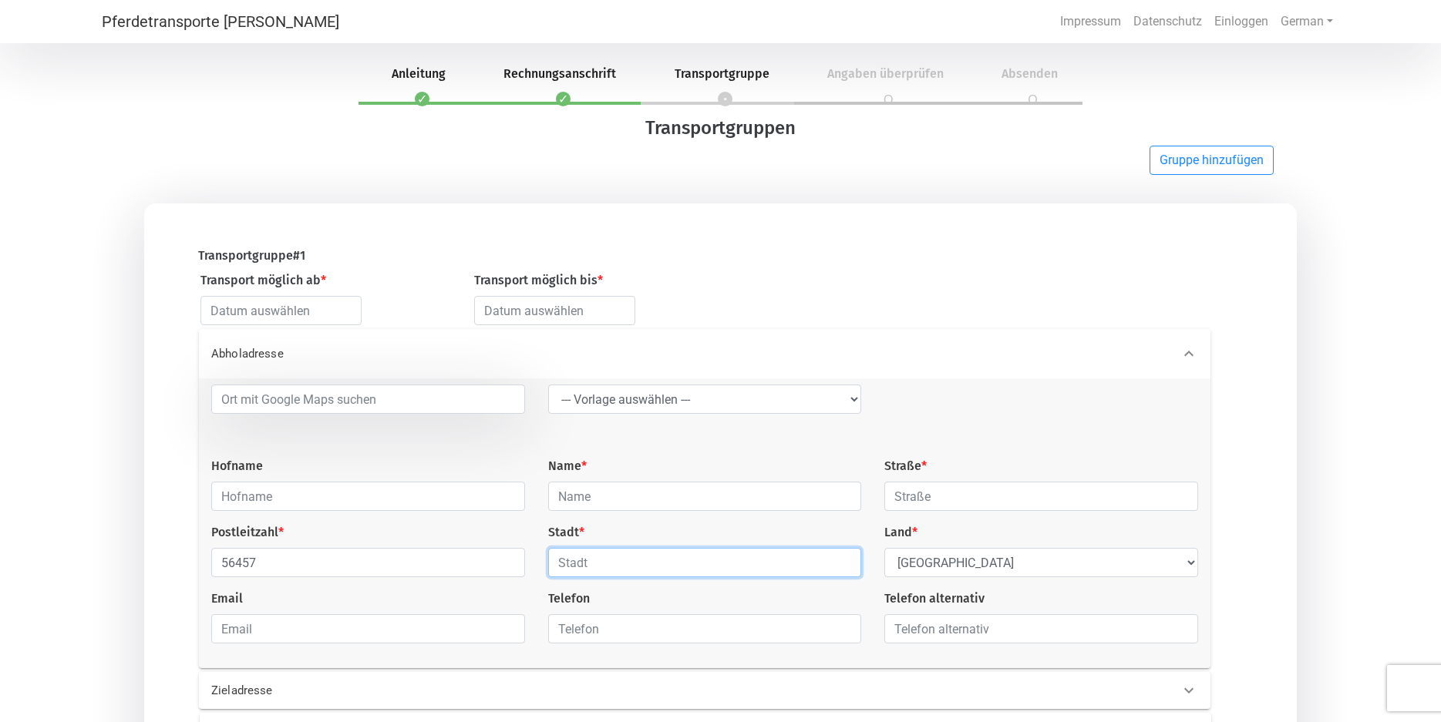
click at [557, 561] on input "text" at bounding box center [705, 562] width 314 height 29
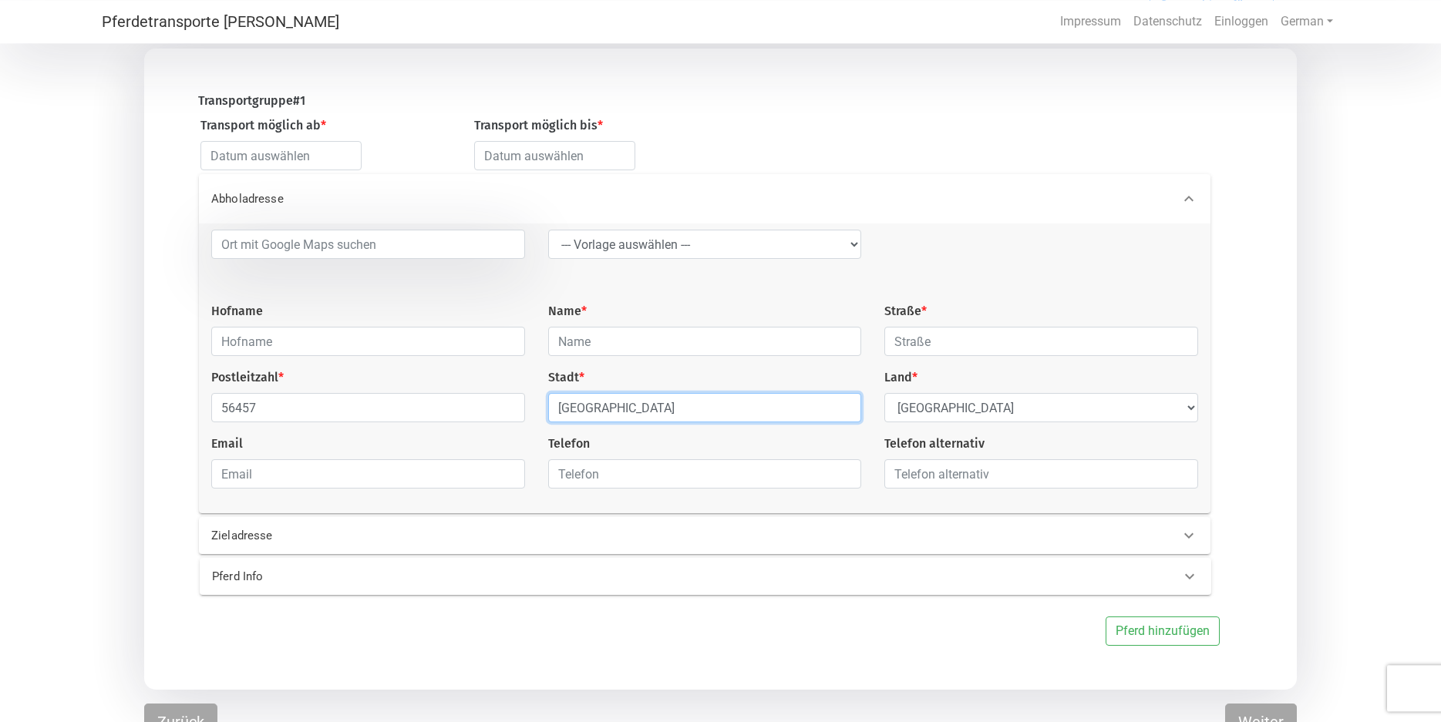
scroll to position [178, 0]
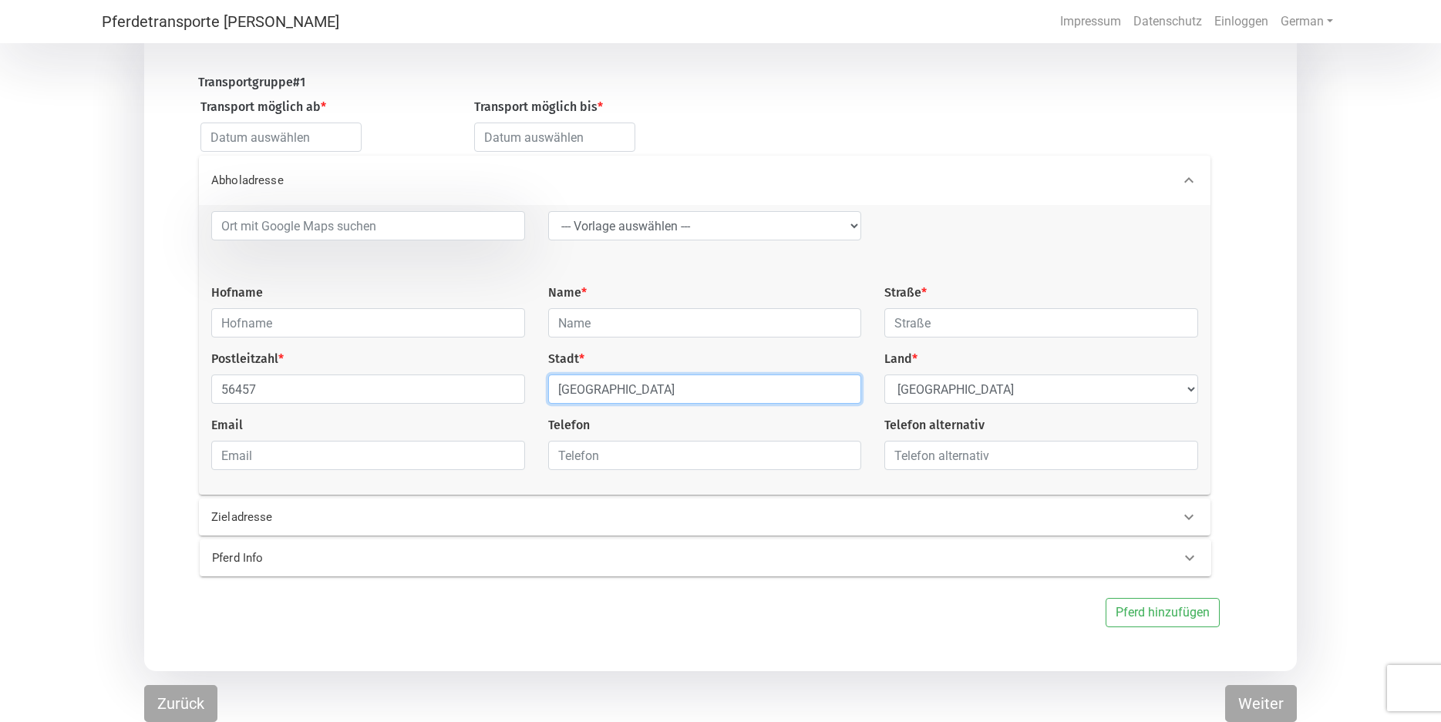
type input "[GEOGRAPHIC_DATA]"
click at [237, 512] on p "Zieladresse" at bounding box center [439, 518] width 456 height 18
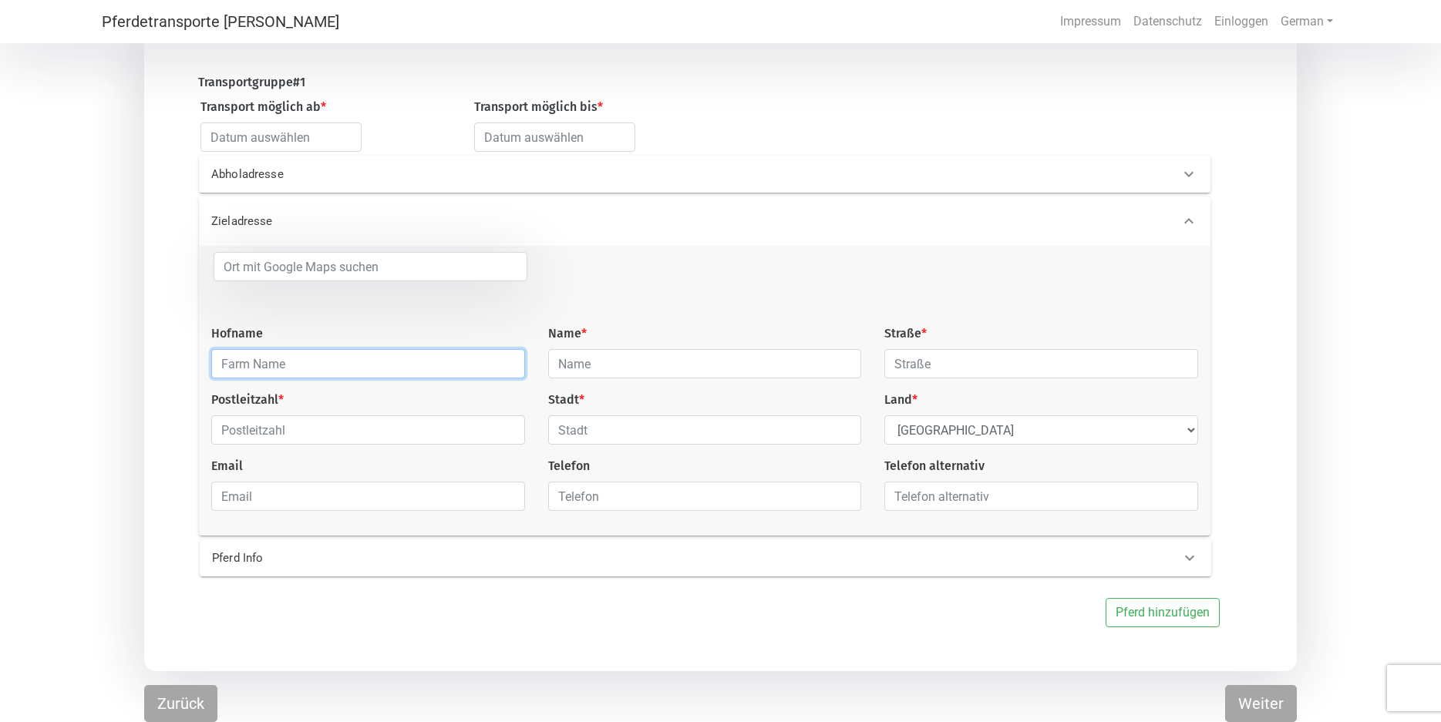
click at [226, 352] on input "text" at bounding box center [368, 363] width 314 height 29
type input "Islandpferdehof Klövensteen"
click at [561, 359] on input "text" at bounding box center [705, 363] width 314 height 29
type input "Venthien"
click at [904, 359] on input "text" at bounding box center [1041, 363] width 314 height 29
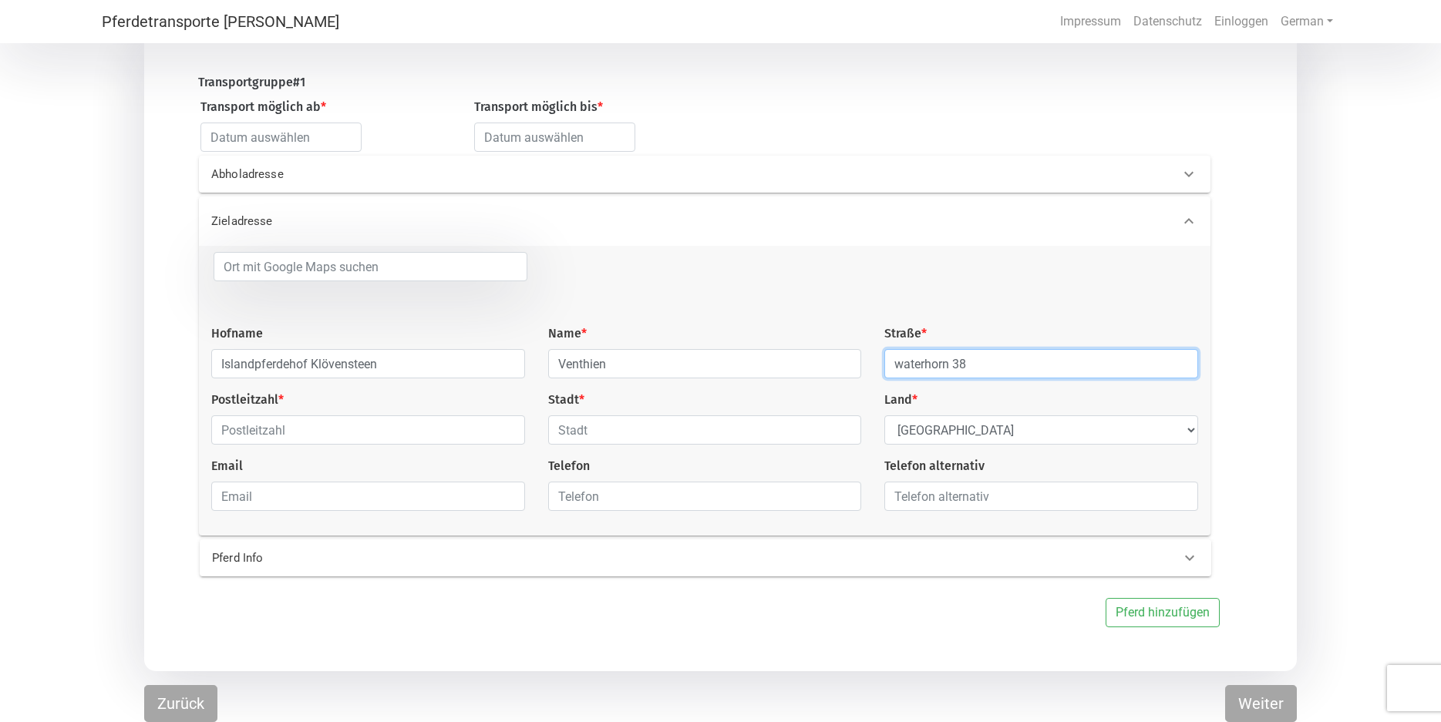
type input "waterhorn 38"
click at [227, 432] on input "text" at bounding box center [368, 430] width 314 height 29
type input "22869"
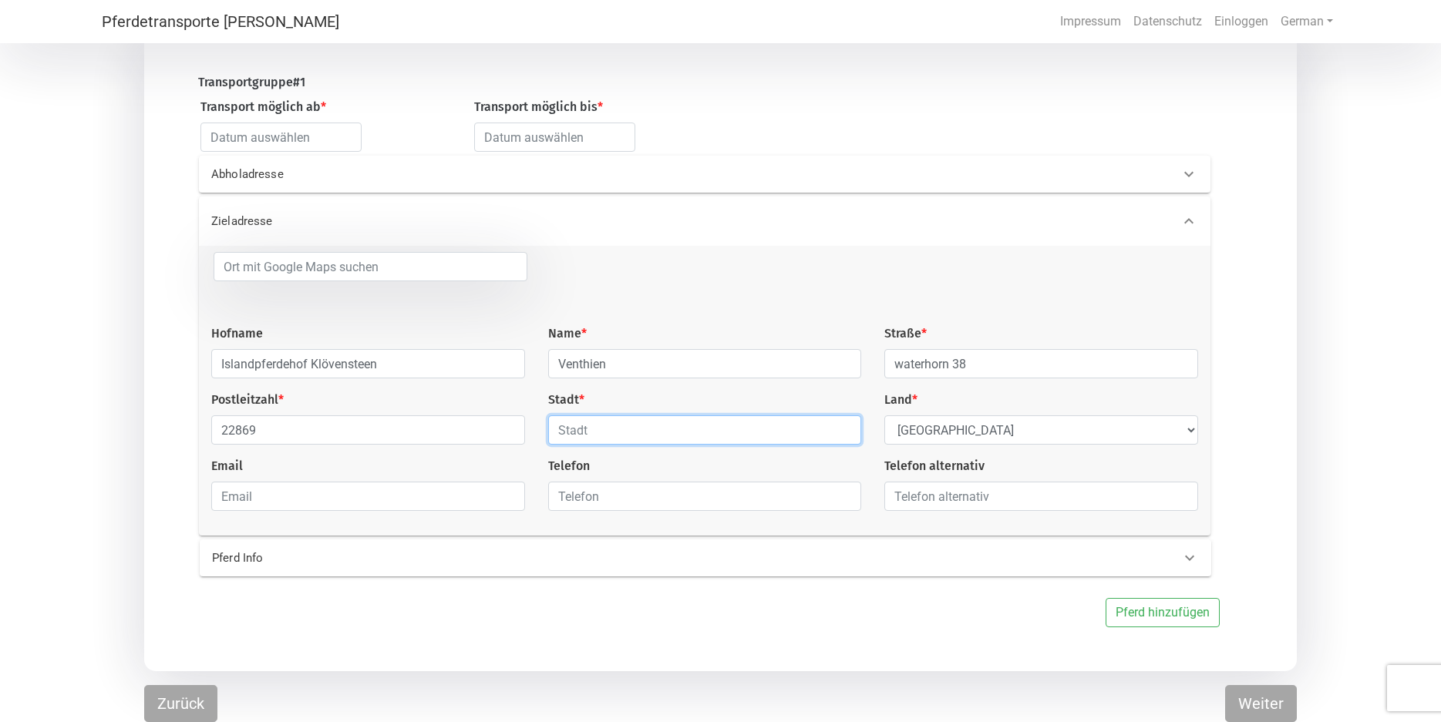
click at [558, 426] on input "text" at bounding box center [705, 430] width 314 height 29
type input "Schenefeld"
click at [564, 499] on input "text" at bounding box center [705, 496] width 314 height 29
type input "01736372471"
click at [217, 490] on input "email" at bounding box center [368, 496] width 314 height 29
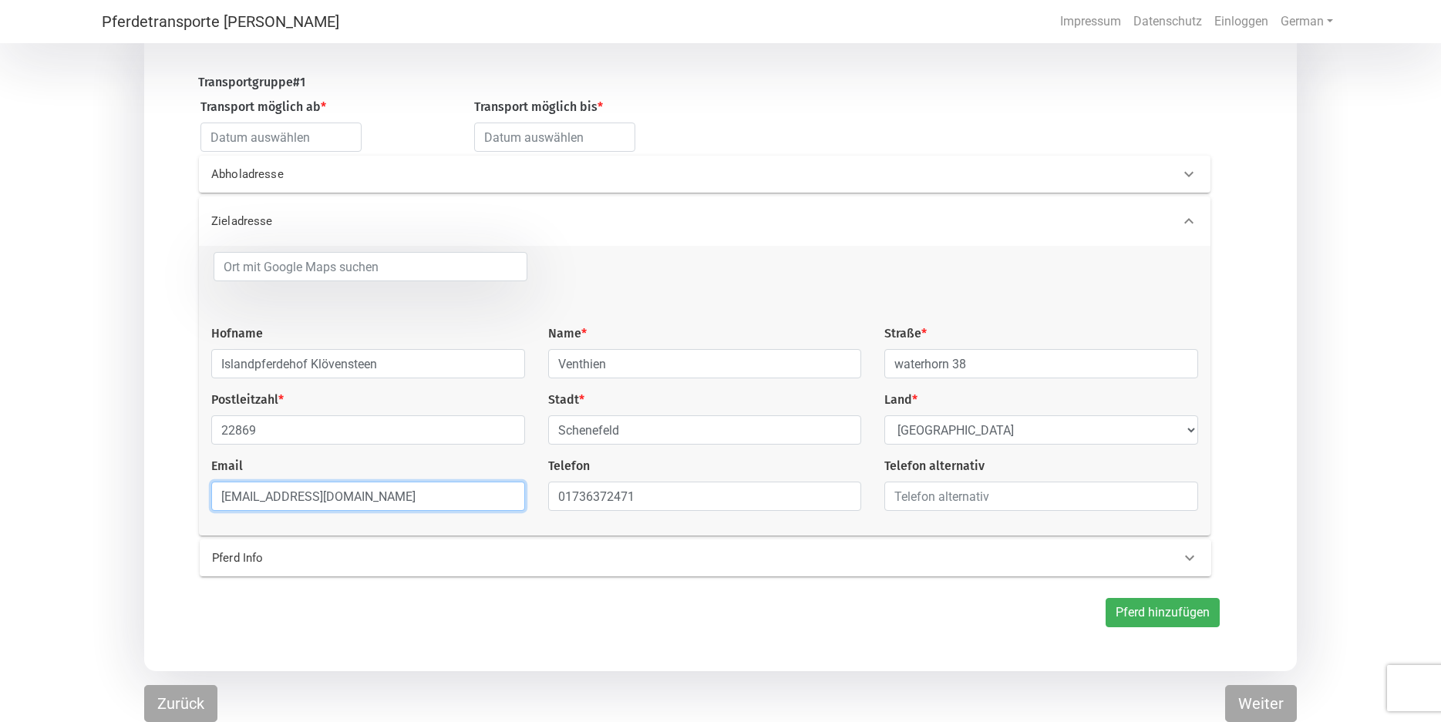
type input "[EMAIL_ADDRESS][DOMAIN_NAME]"
click at [1154, 615] on button "Pferd hinzufügen" at bounding box center [1163, 612] width 114 height 29
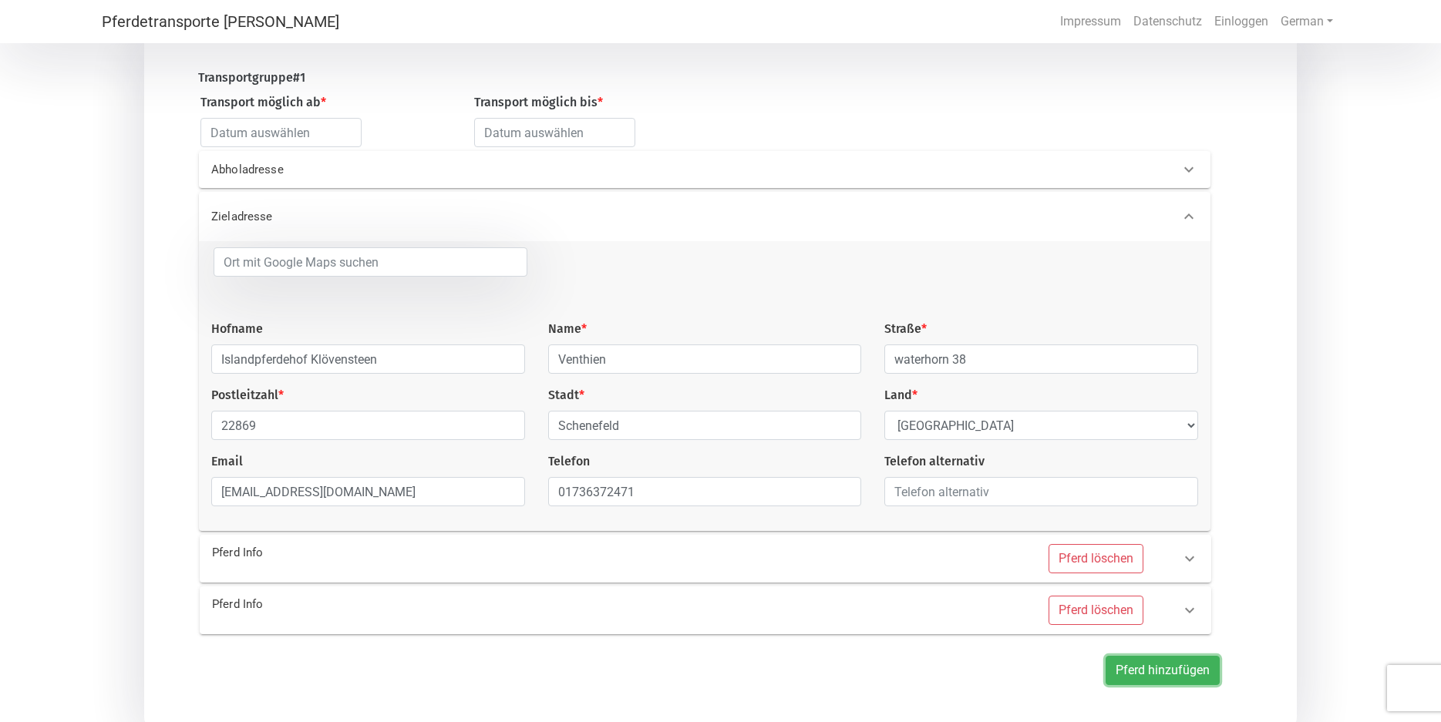
click at [1184, 680] on button "Pferd hinzufügen" at bounding box center [1163, 670] width 114 height 29
click at [1184, 564] on icon at bounding box center [1189, 559] width 19 height 19
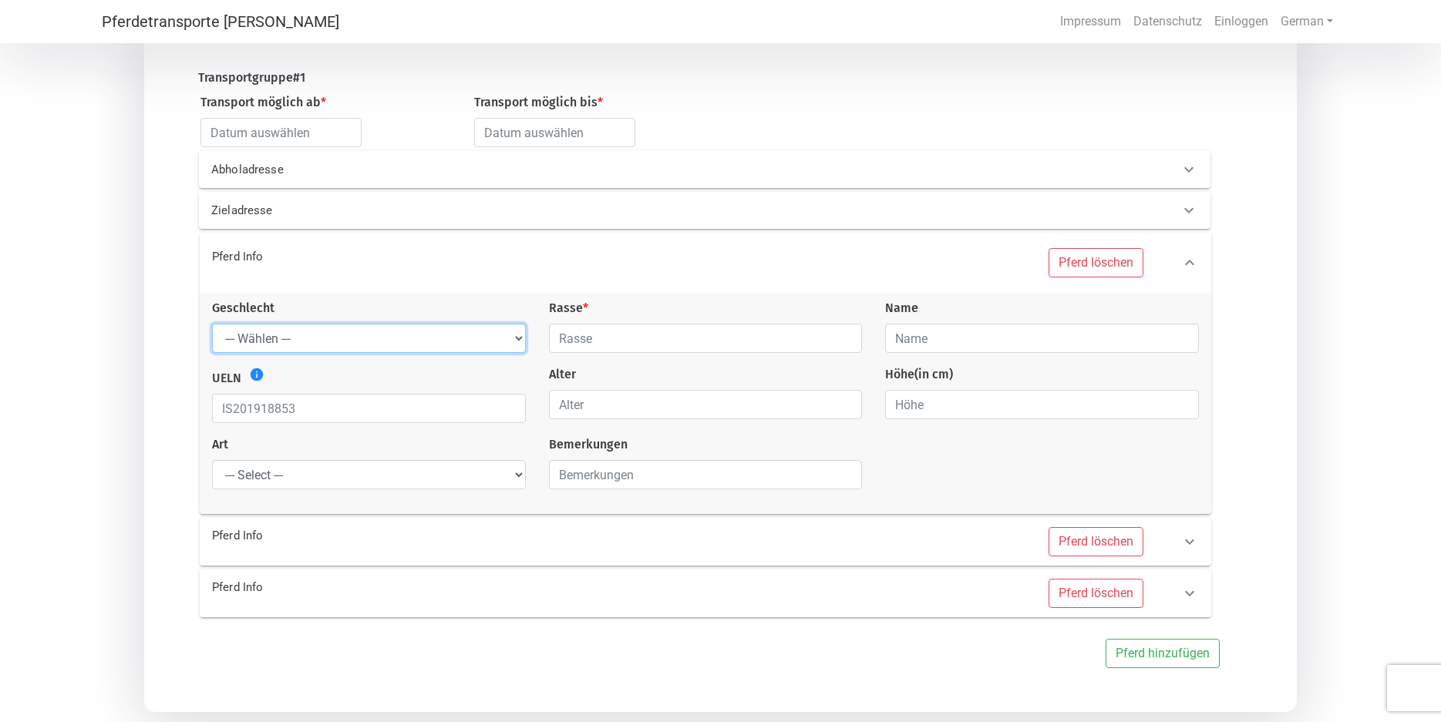
click at [212, 324] on select "--- Wählen --- [PERSON_NAME] [PERSON_NAME] [PERSON_NAME]" at bounding box center [369, 338] width 314 height 29
select select "gelding"
click option "[PERSON_NAME]" at bounding box center [0, 0] width 0 height 0
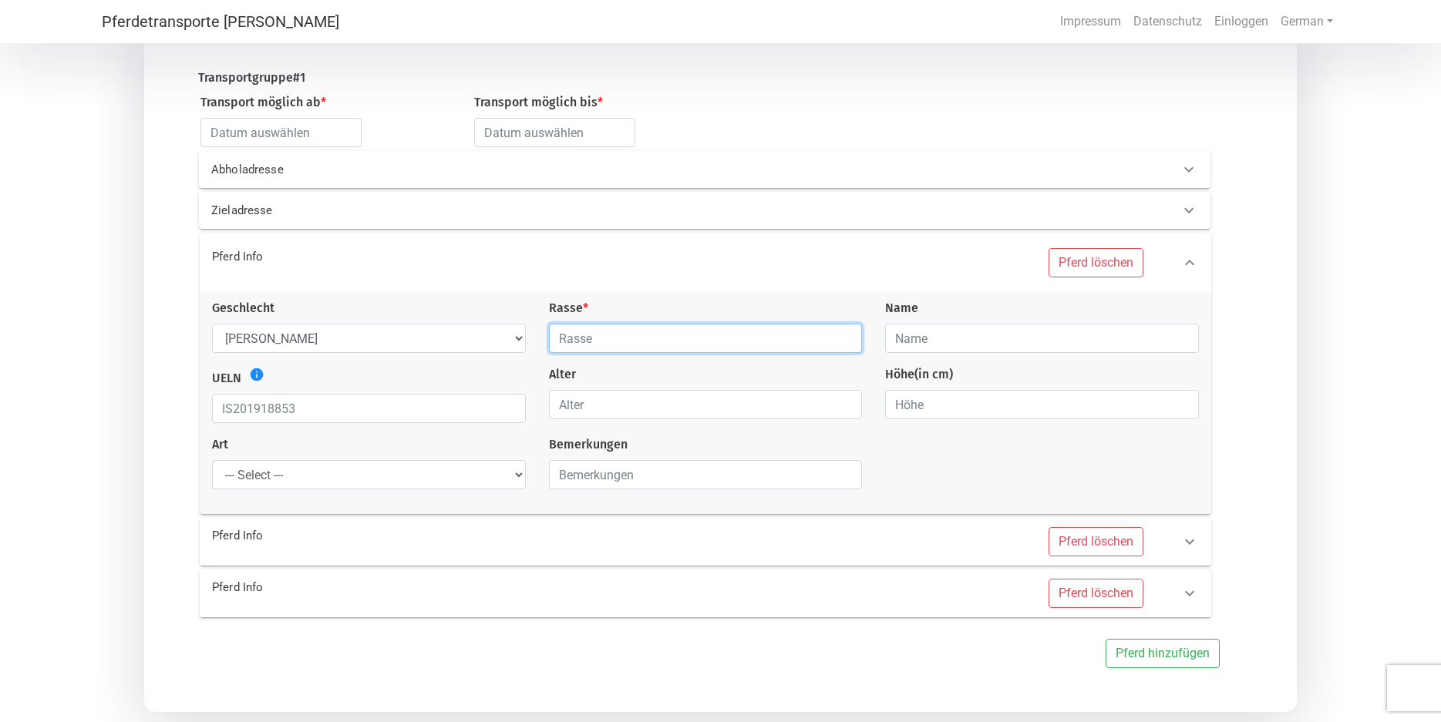
click at [702, 338] on input "text" at bounding box center [706, 338] width 314 height 29
type input "Isländer"
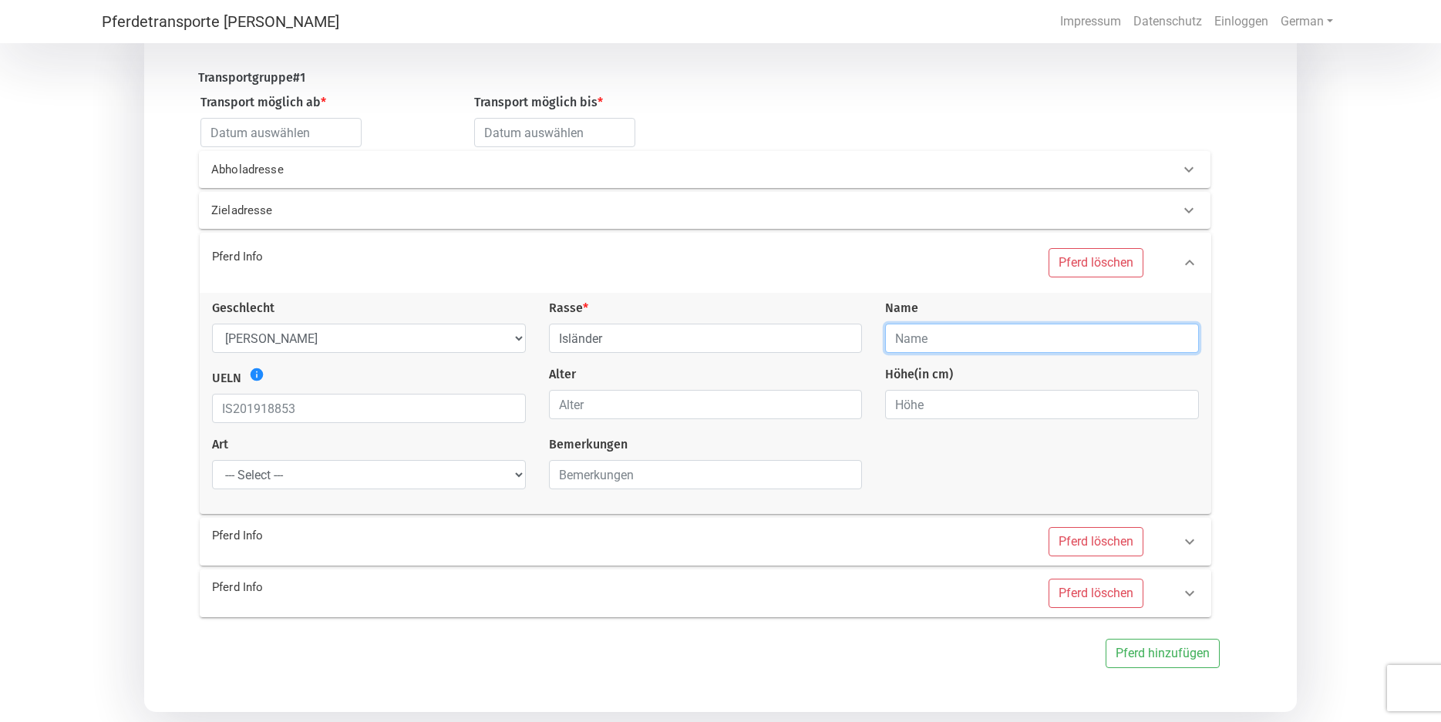
click at [895, 333] on input "text" at bounding box center [1042, 338] width 314 height 29
type input "[PERSON_NAME]"
click at [847, 406] on input "1" at bounding box center [706, 404] width 314 height 29
click at [843, 414] on input "0" at bounding box center [706, 404] width 314 height 29
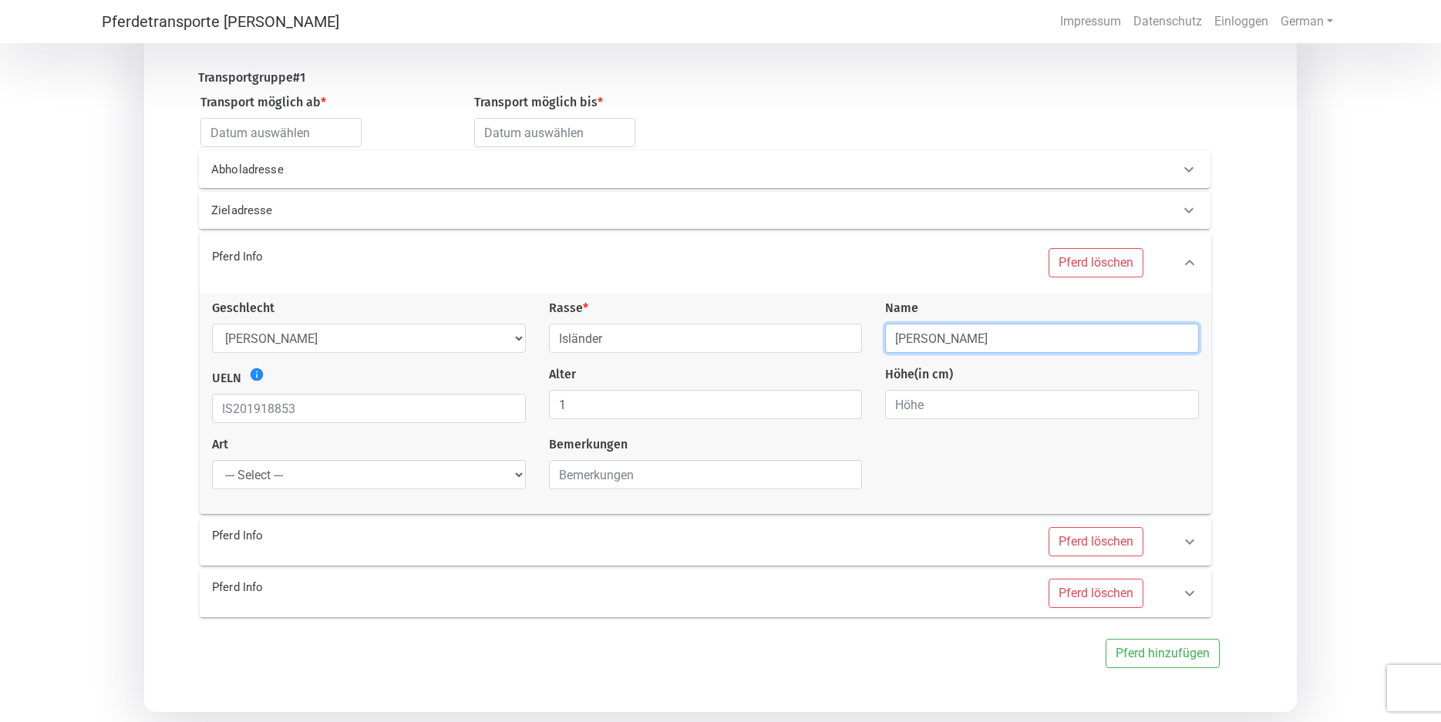
click at [843, 406] on input "1" at bounding box center [706, 404] width 314 height 29
click at [843, 406] on input "2" at bounding box center [706, 404] width 314 height 29
click at [843, 406] on input "3" at bounding box center [706, 404] width 314 height 29
click at [843, 406] on input "4" at bounding box center [706, 404] width 314 height 29
type input "5"
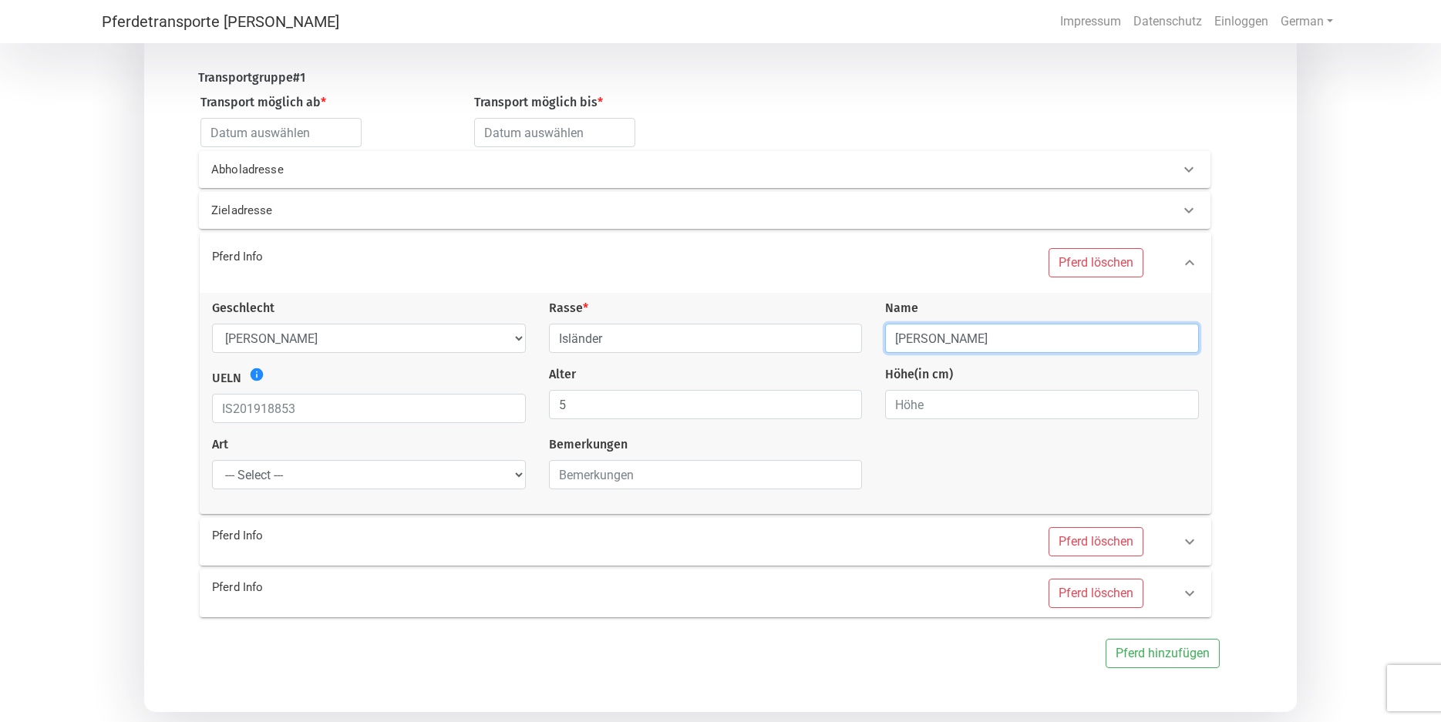
click at [843, 406] on input "5" at bounding box center [706, 404] width 314 height 29
click at [1181, 406] on input "1" at bounding box center [1042, 404] width 314 height 29
type input "4"
click at [1181, 406] on input "4" at bounding box center [1042, 404] width 314 height 29
type input "[PERSON_NAME]"
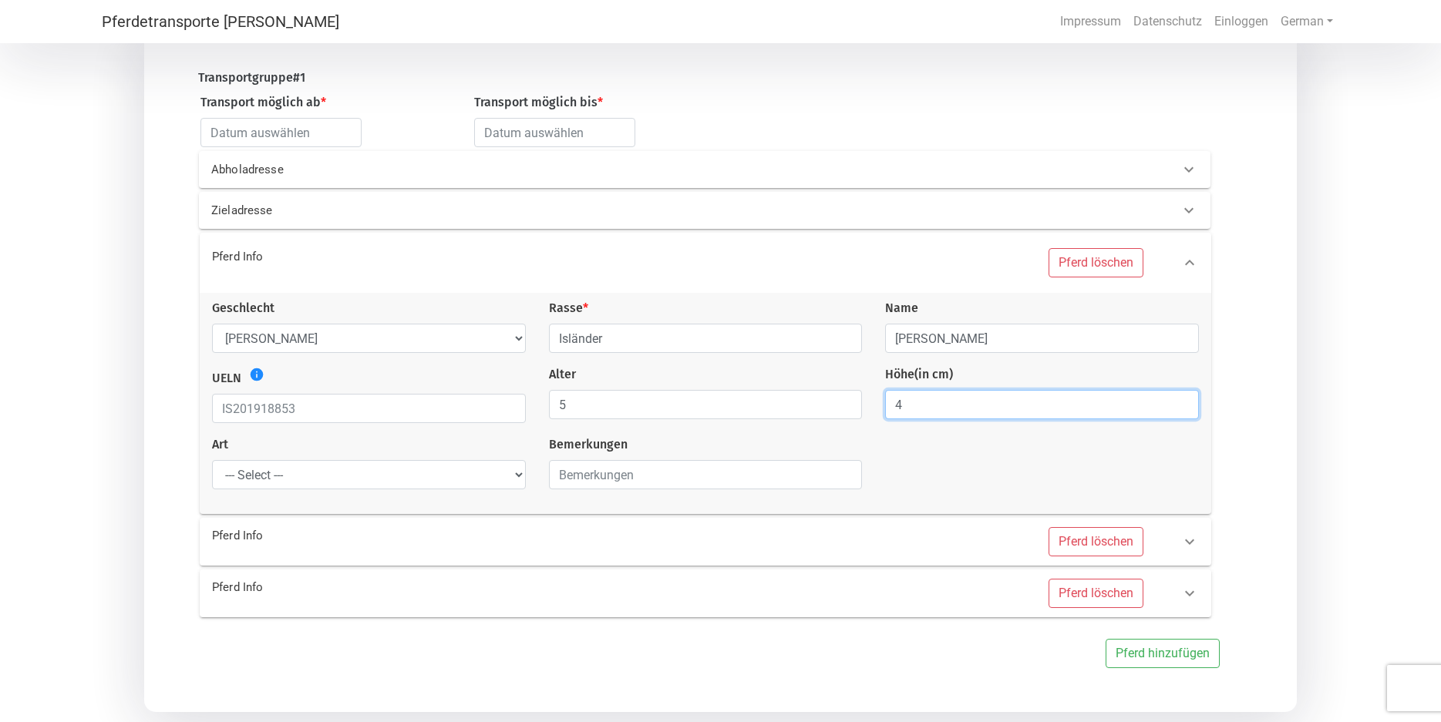
click at [897, 408] on input "4" at bounding box center [1042, 404] width 314 height 29
type input "150"
click at [212, 460] on select "--- Select --- Problempferd Reitpferd Rohes Pferd Fohlen" at bounding box center [369, 474] width 314 height 29
select select "raw_horse"
click option "Rohes Pferd" at bounding box center [0, 0] width 0 height 0
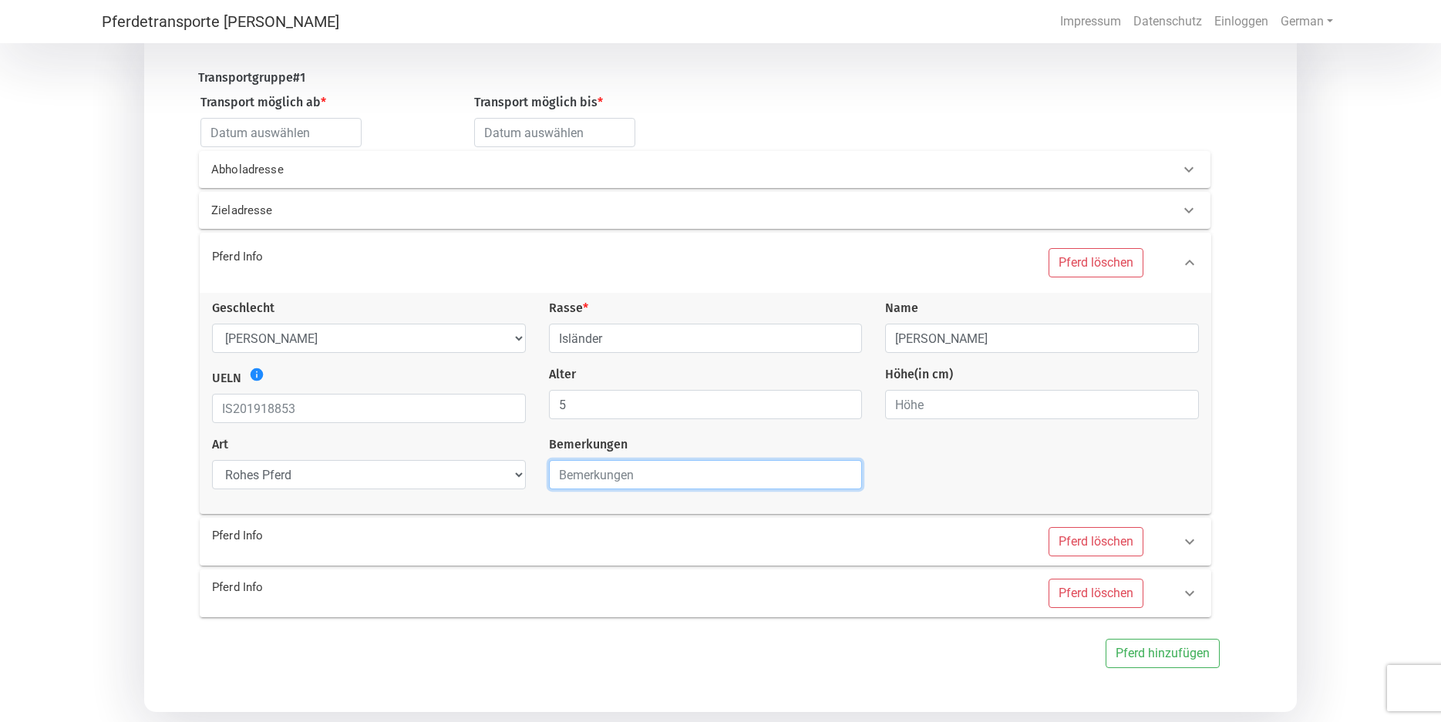
click at [557, 482] on input "text" at bounding box center [706, 474] width 314 height 29
type input "kennt nur Halfter"
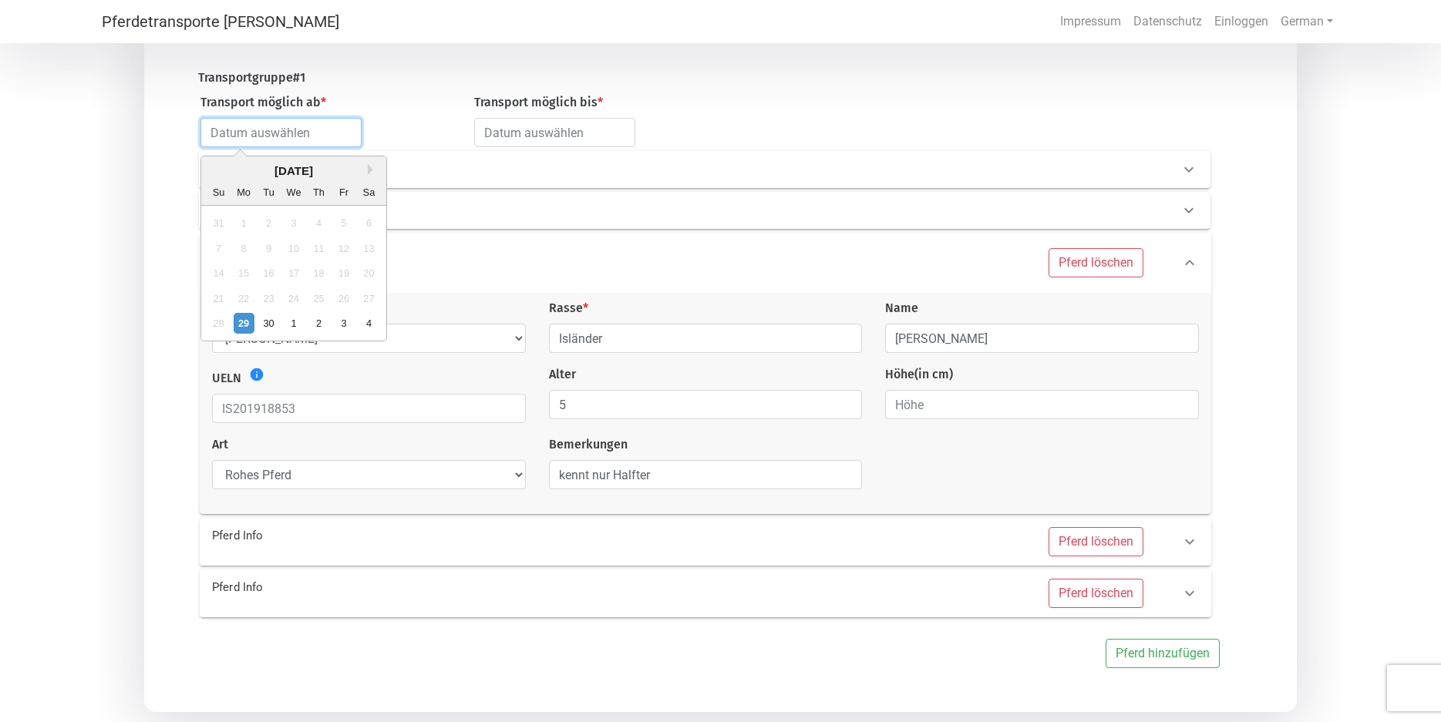
click at [212, 134] on input "text" at bounding box center [280, 132] width 161 height 29
click at [369, 170] on button "Next Month" at bounding box center [374, 169] width 11 height 11
click at [292, 249] on div "8" at bounding box center [294, 248] width 21 height 21
type input "[DATE]"
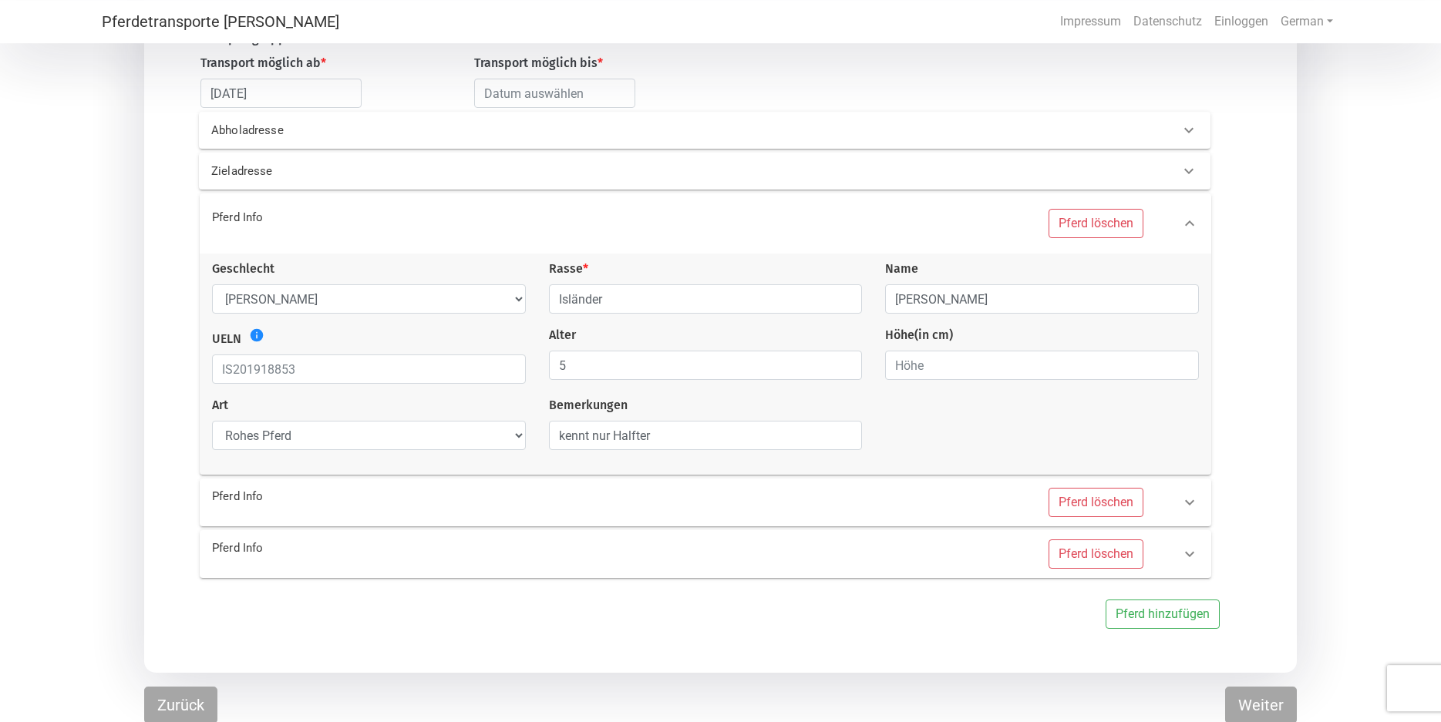
scroll to position [224, 0]
click at [1254, 707] on button "Weiter" at bounding box center [1261, 703] width 72 height 37
click at [486, 87] on input "text" at bounding box center [554, 91] width 161 height 29
click at [643, 126] on button "Next Month" at bounding box center [646, 128] width 11 height 11
click at [518, 228] on div "13" at bounding box center [517, 232] width 21 height 21
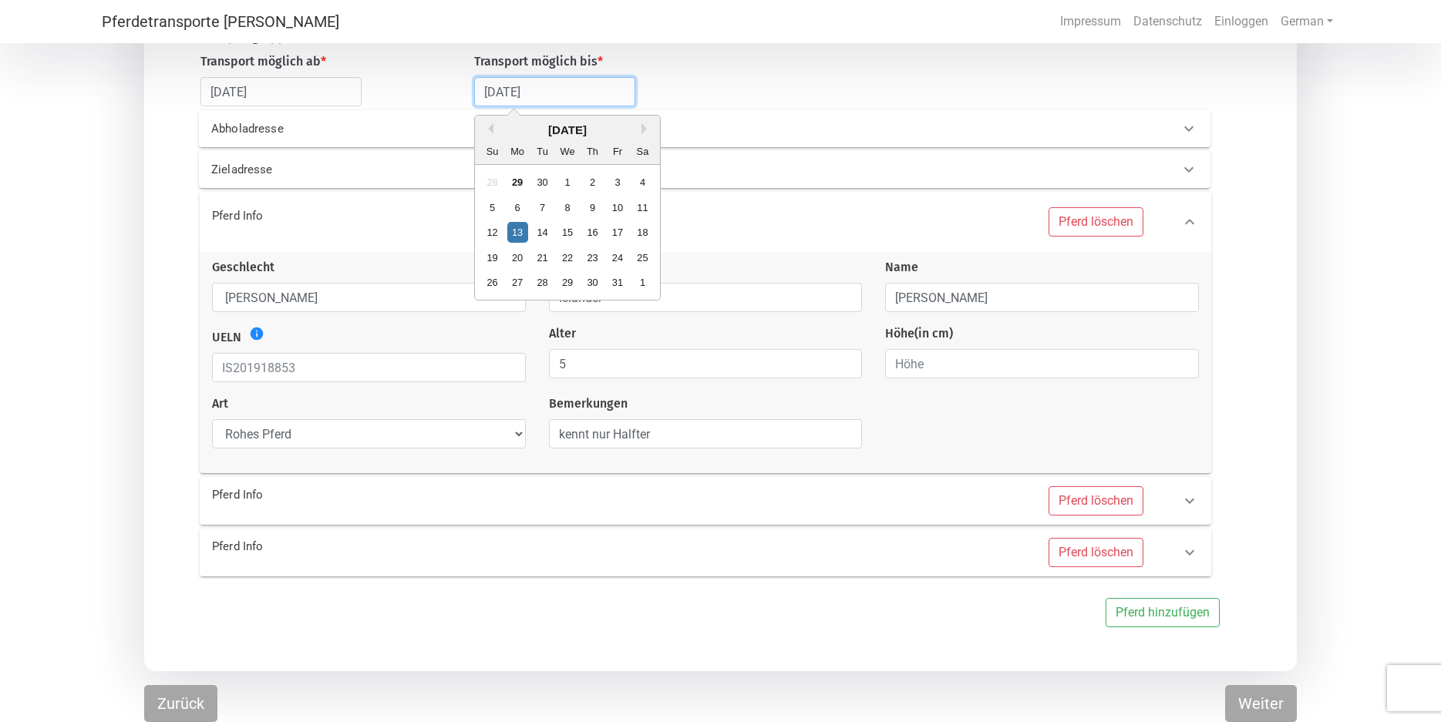
click at [546, 88] on input "[DATE]" at bounding box center [554, 91] width 161 height 29
click at [544, 234] on div "14" at bounding box center [542, 232] width 21 height 21
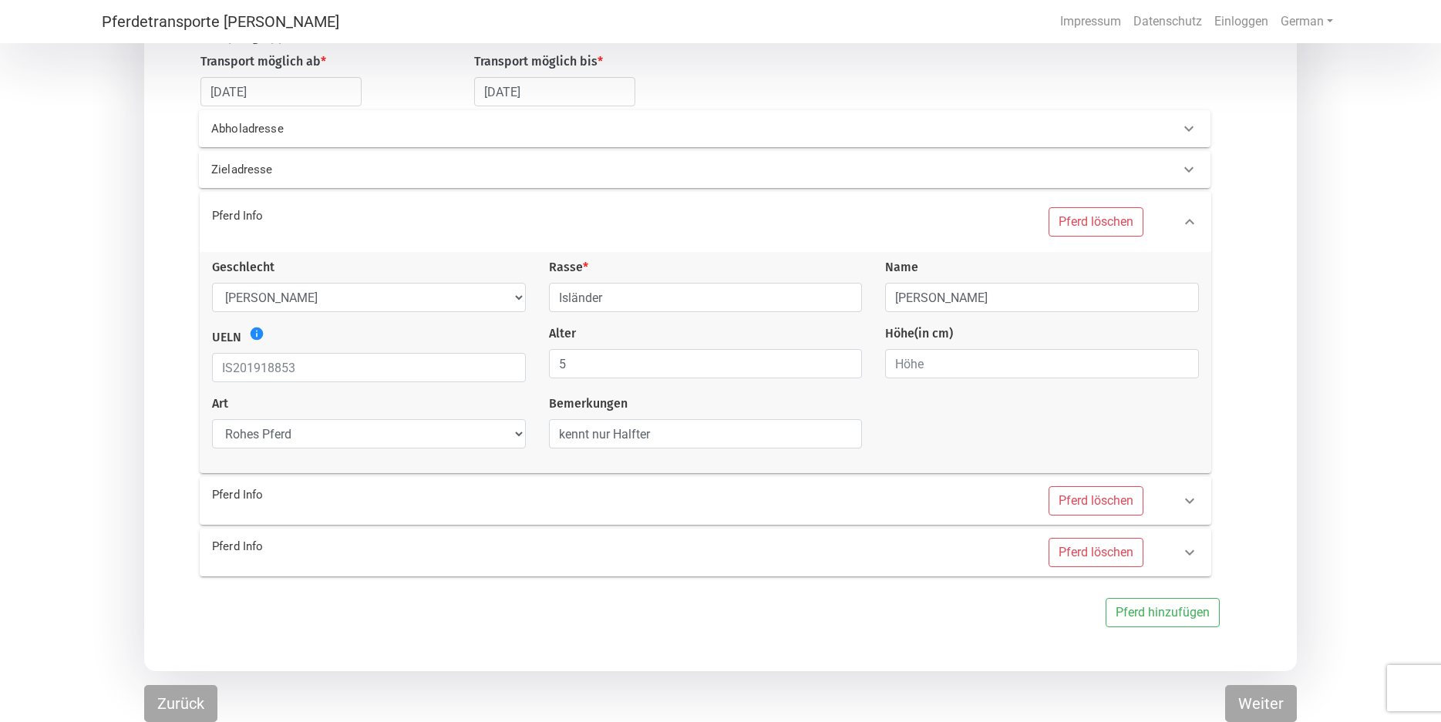
type input "[DATE]"
click at [1261, 701] on button "Weiter" at bounding box center [1261, 703] width 72 height 37
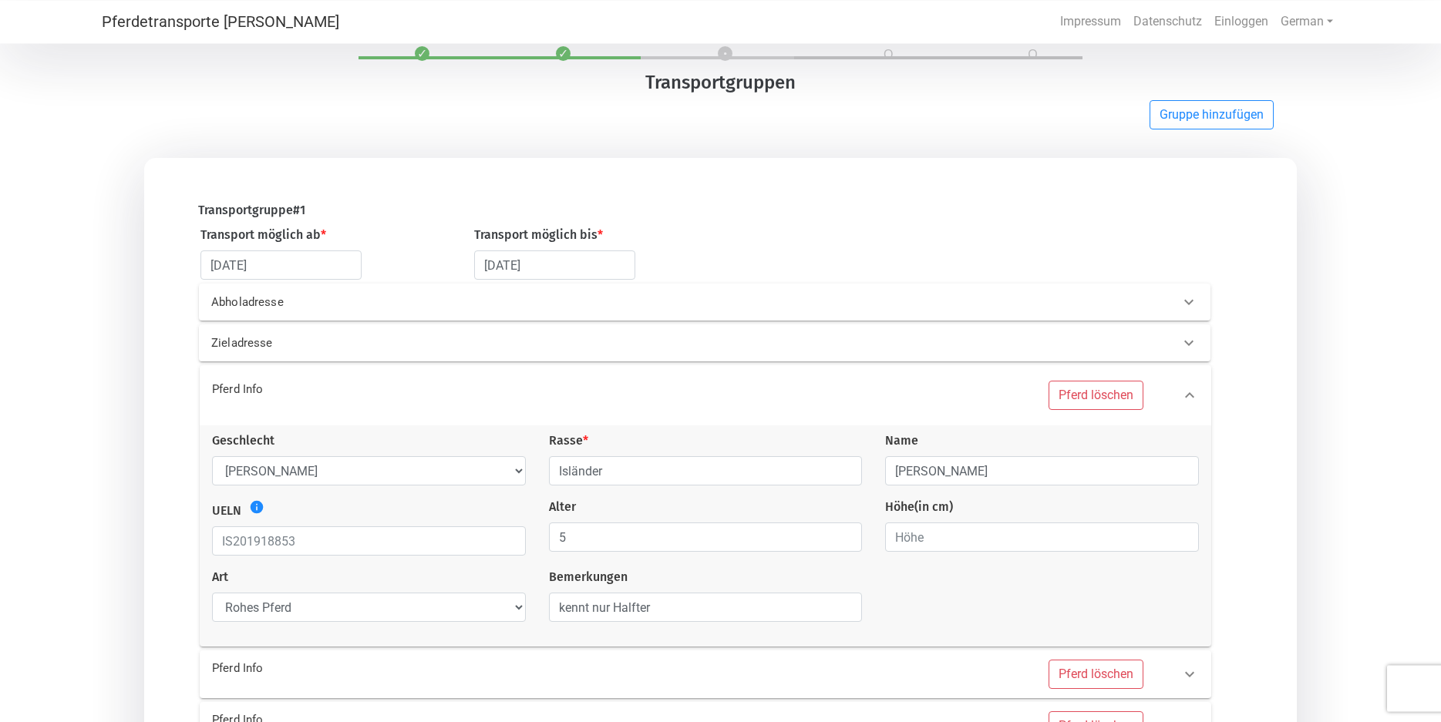
scroll to position [0, 0]
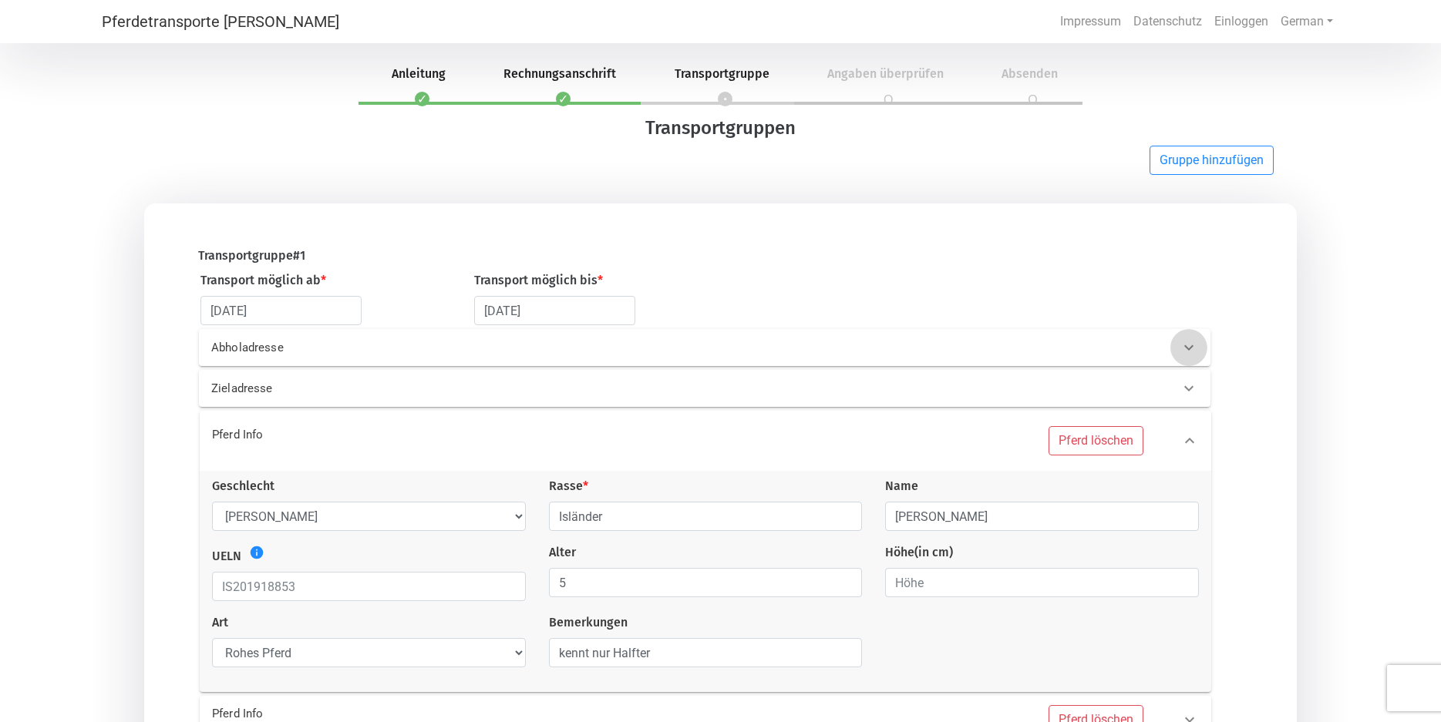
click at [1186, 345] on icon at bounding box center [1189, 347] width 19 height 19
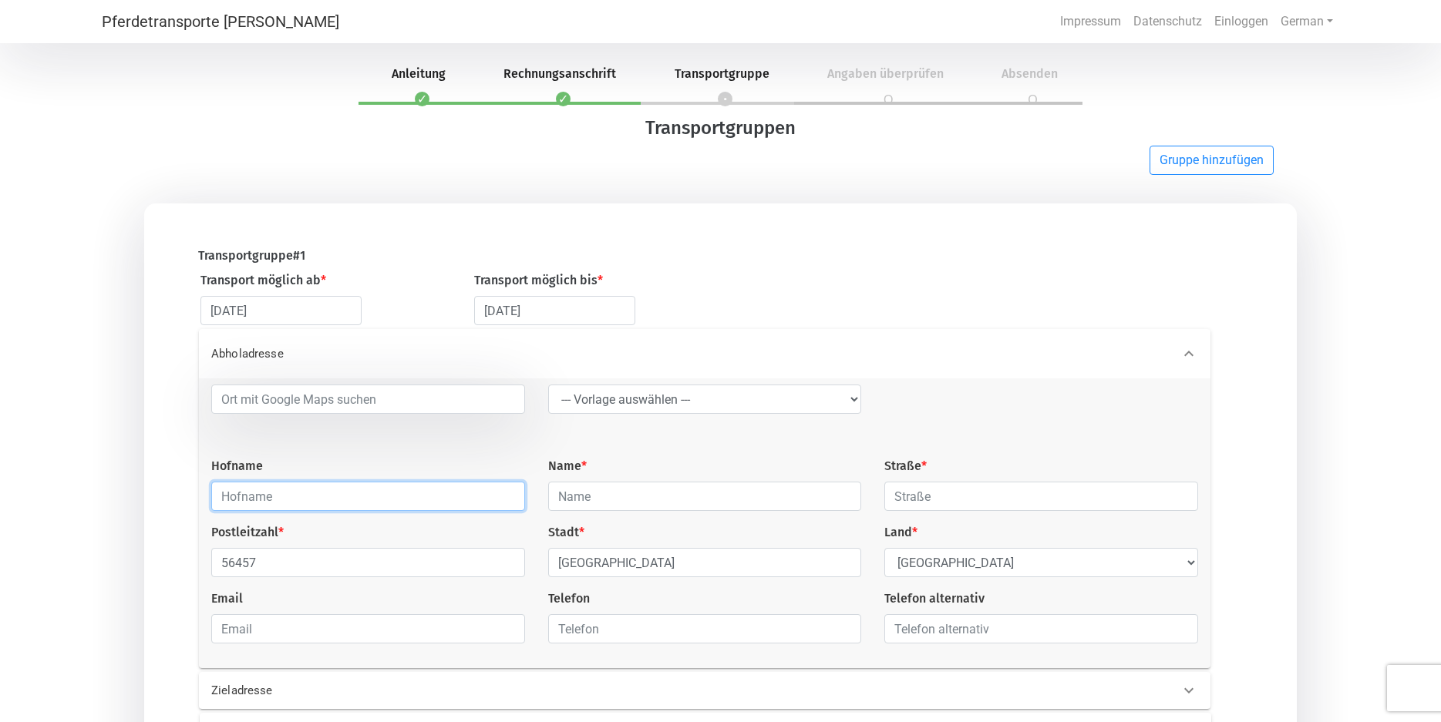
click at [218, 497] on input "text" at bounding box center [368, 496] width 314 height 29
type input "Birkenhof 2"
click at [560, 499] on input "text" at bounding box center [705, 496] width 314 height 29
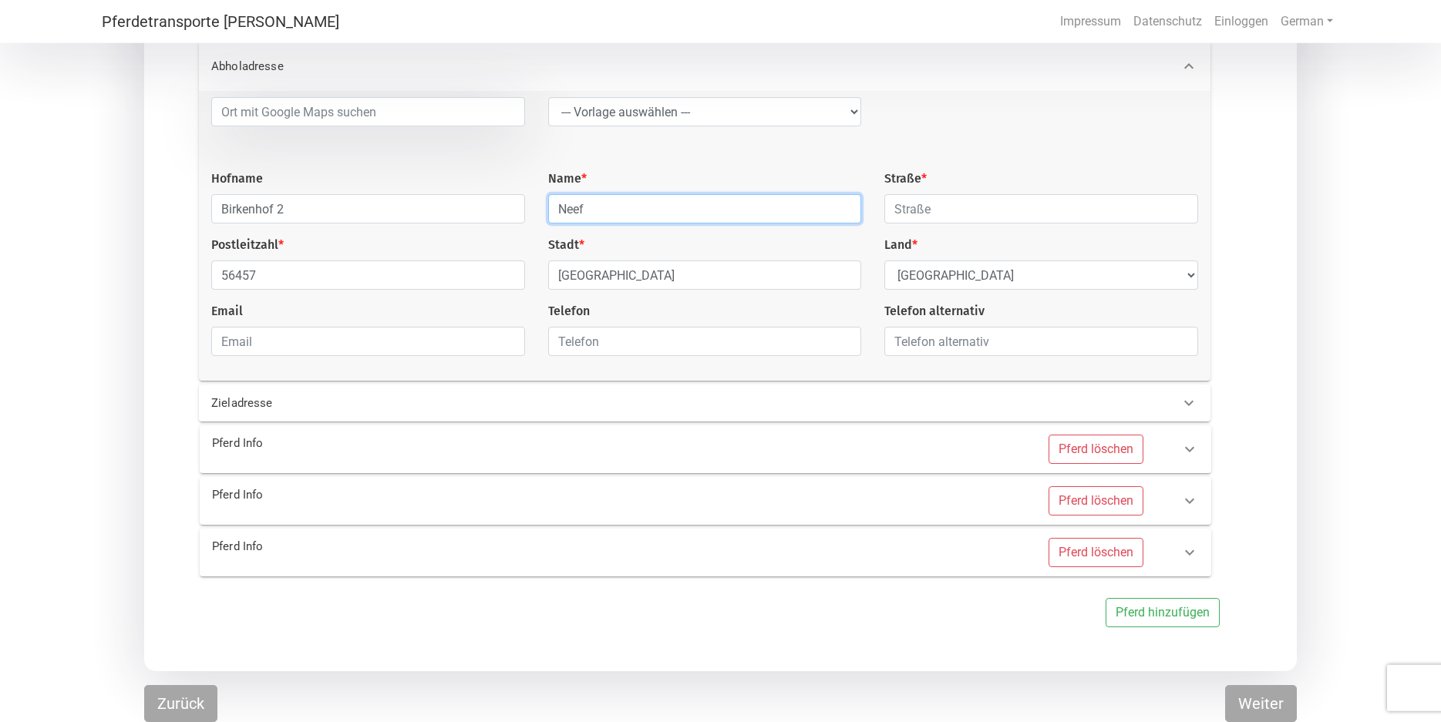
scroll to position [292, 0]
type input "Neef"
click at [1260, 704] on button "Weiter" at bounding box center [1261, 703] width 72 height 37
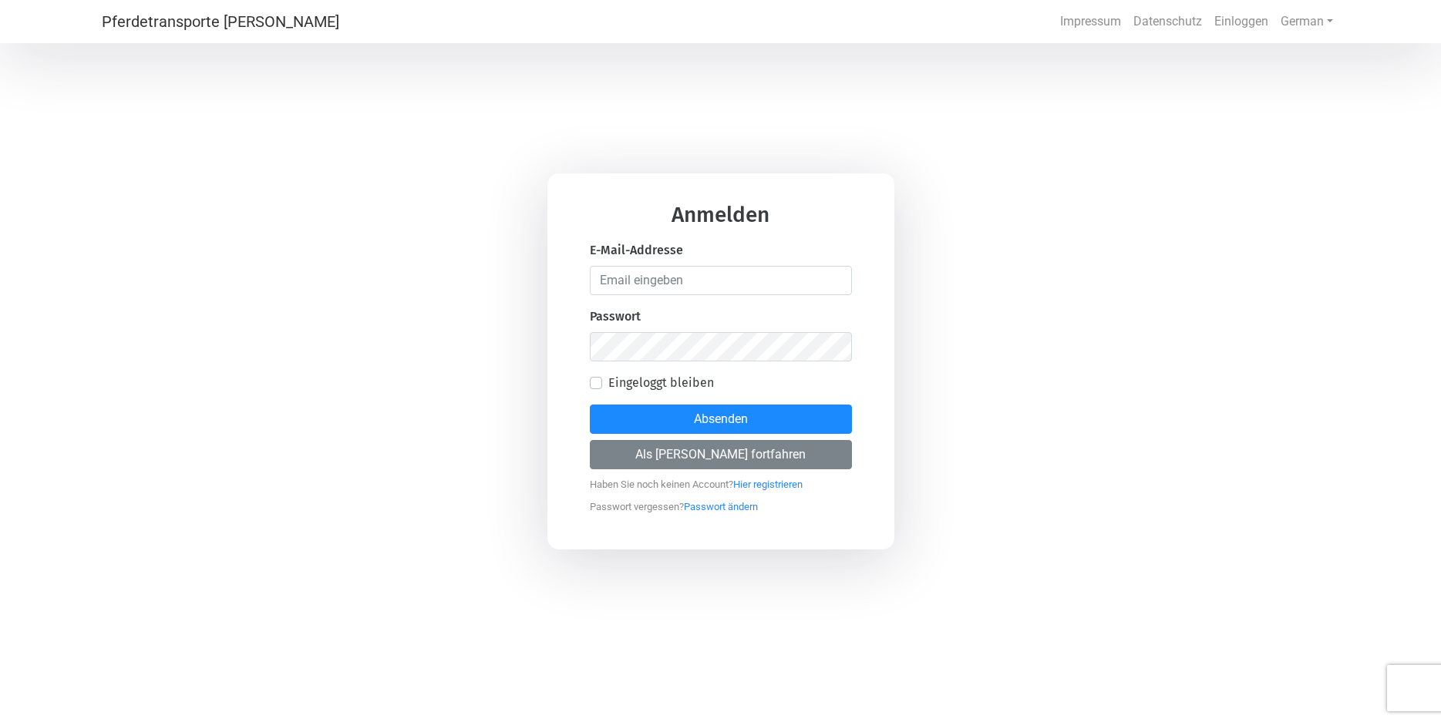
scroll to position [46, 0]
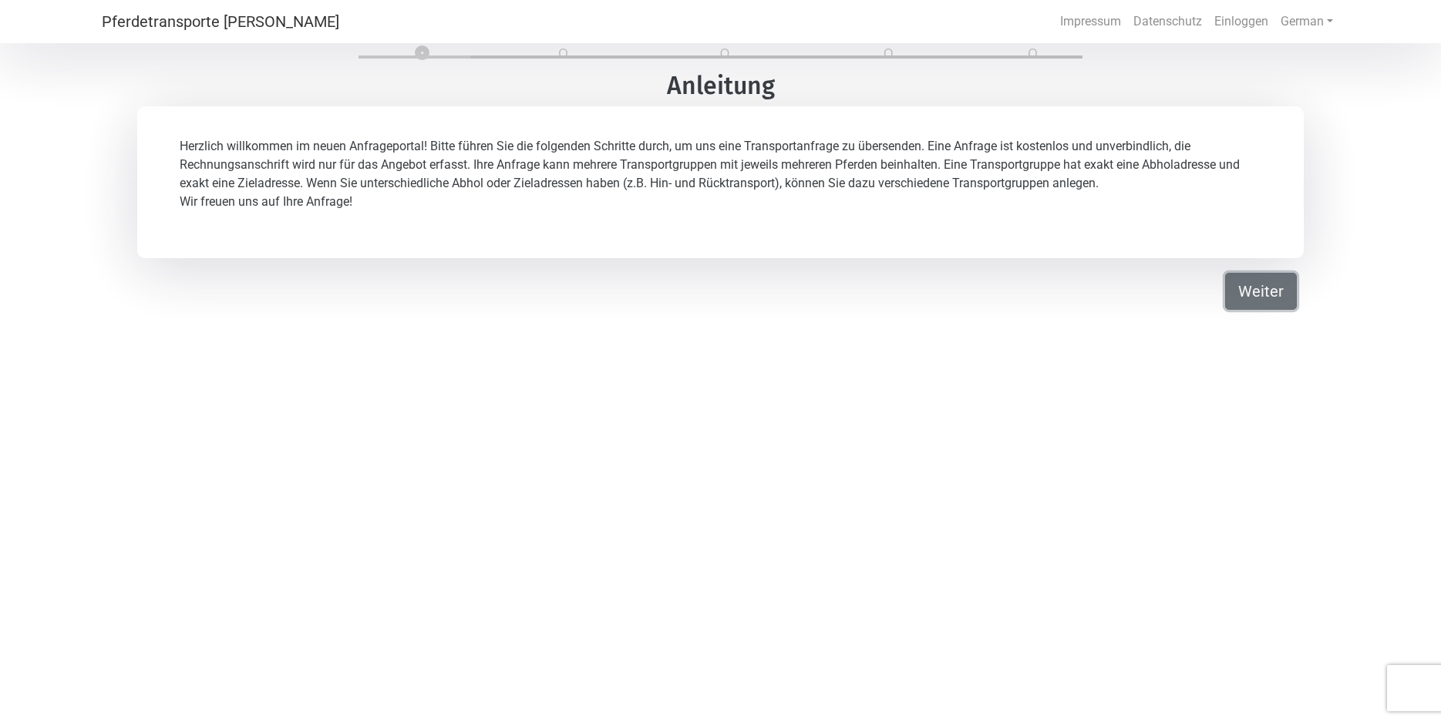
click at [1266, 294] on button "Weiter" at bounding box center [1261, 291] width 72 height 37
select select "DE"
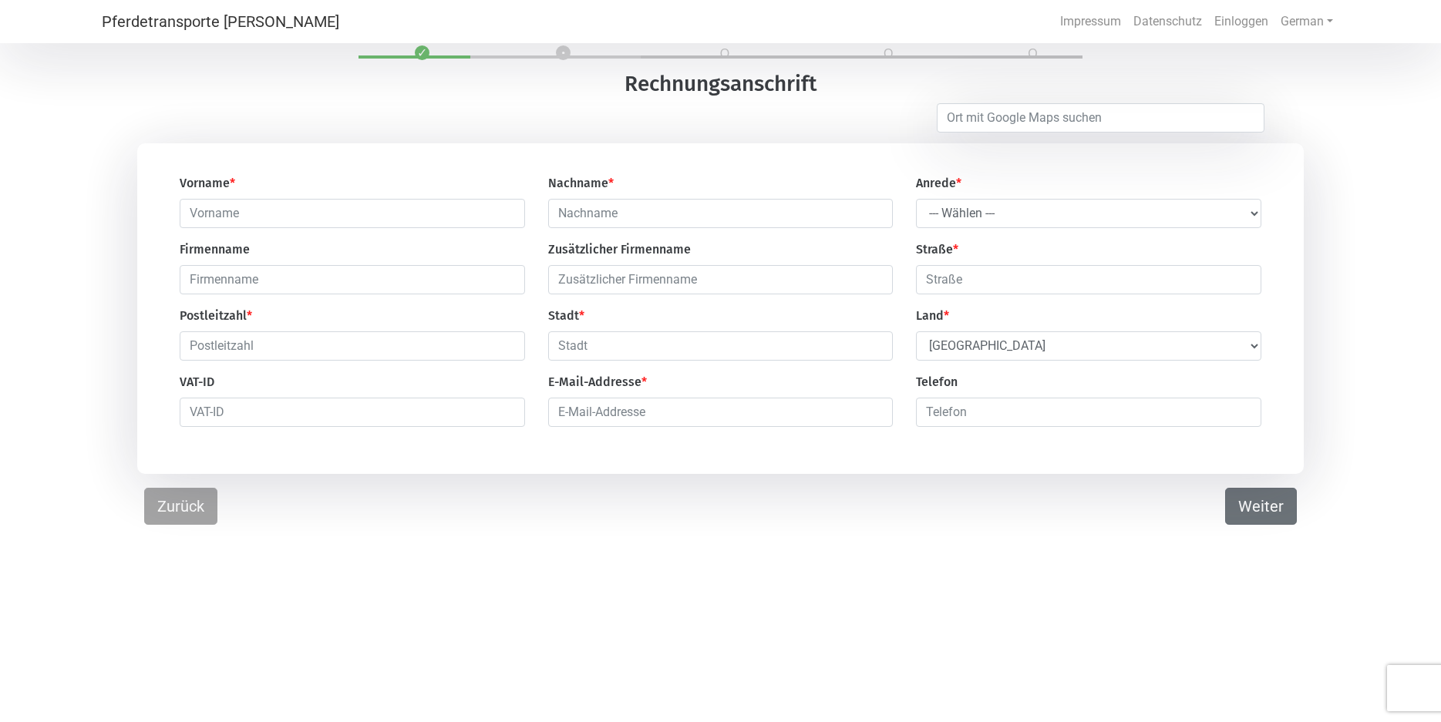
click at [1266, 294] on div "Straße *" at bounding box center [1088, 268] width 369 height 54
